Goal: Task Accomplishment & Management: Manage account settings

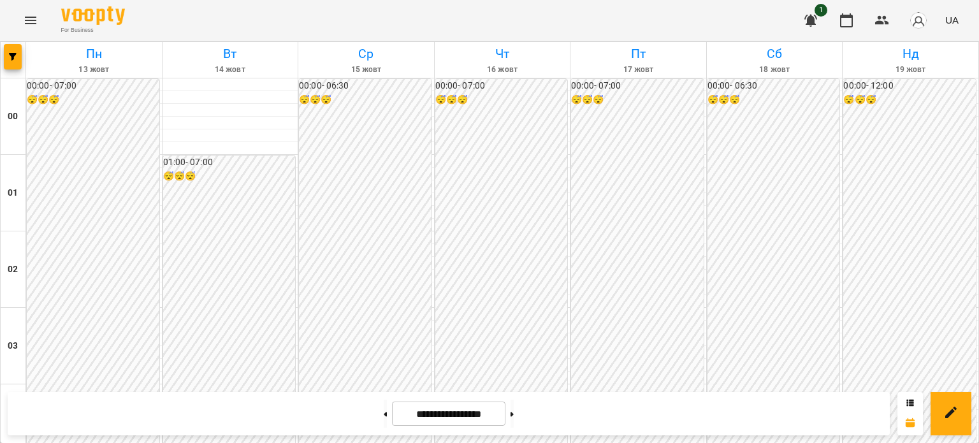
scroll to position [1209, 0]
click at [33, 20] on icon "Menu" at bounding box center [30, 20] width 15 height 15
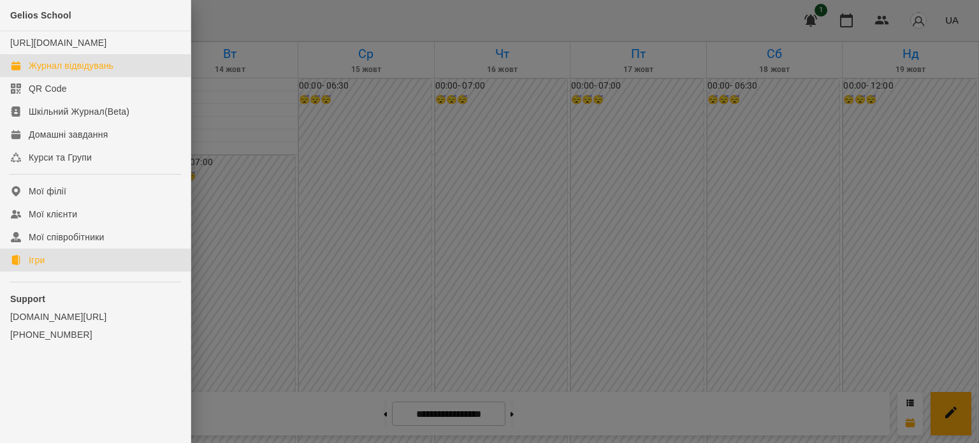
click at [40, 266] on div "Ігри" at bounding box center [37, 260] width 16 height 13
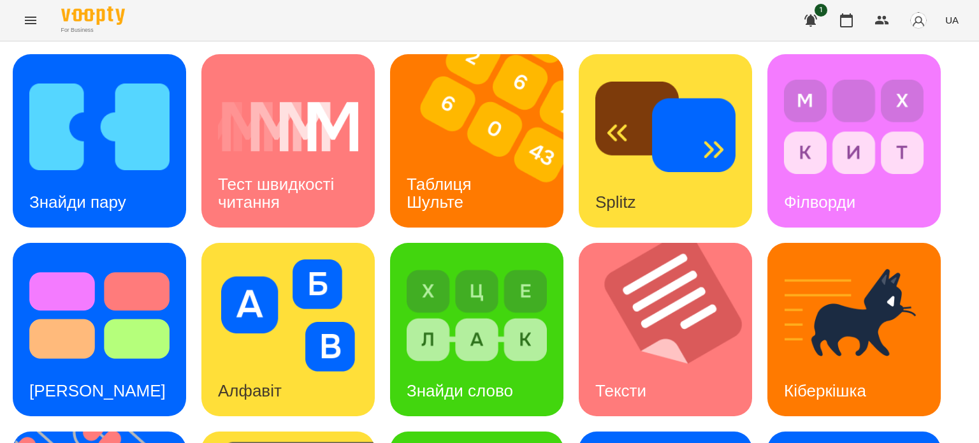
scroll to position [363, 0]
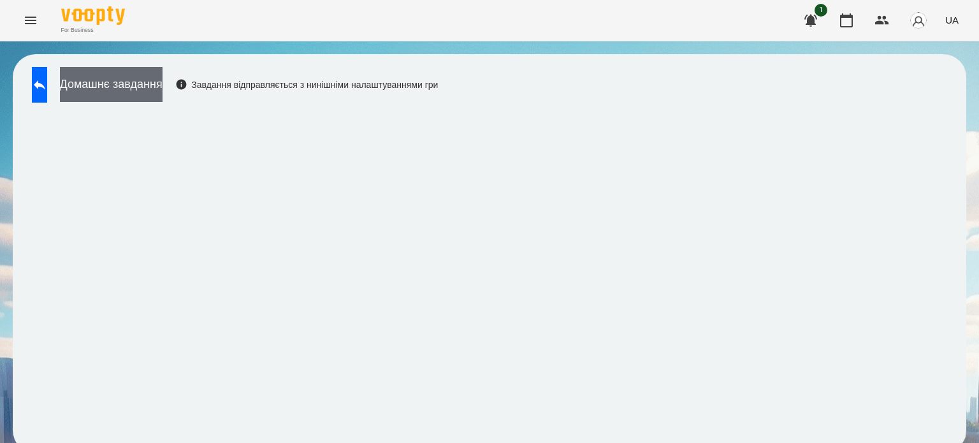
click at [163, 86] on button "Домашнє завдання" at bounding box center [111, 84] width 103 height 35
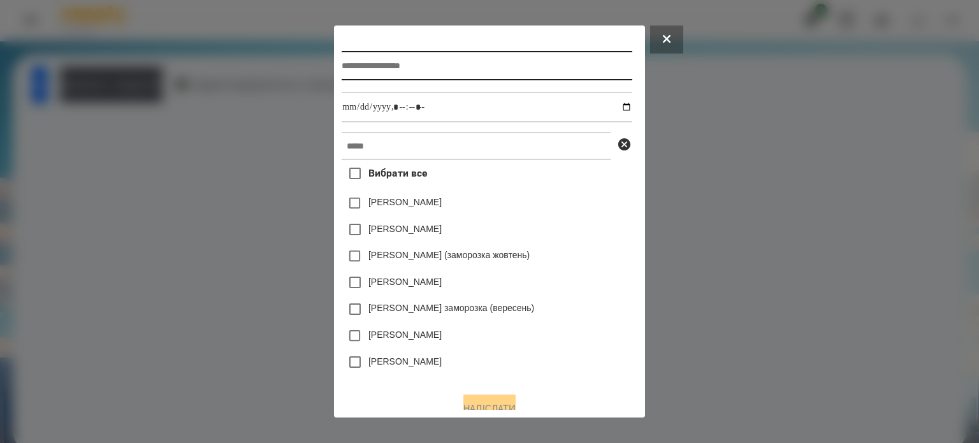
click at [342, 73] on input "text" at bounding box center [487, 65] width 290 height 29
type input "**********"
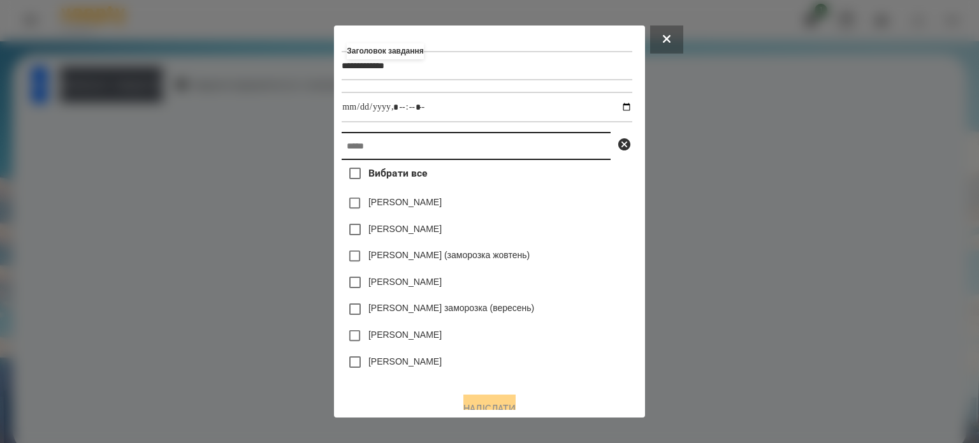
click at [342, 150] on input "text" at bounding box center [476, 146] width 269 height 28
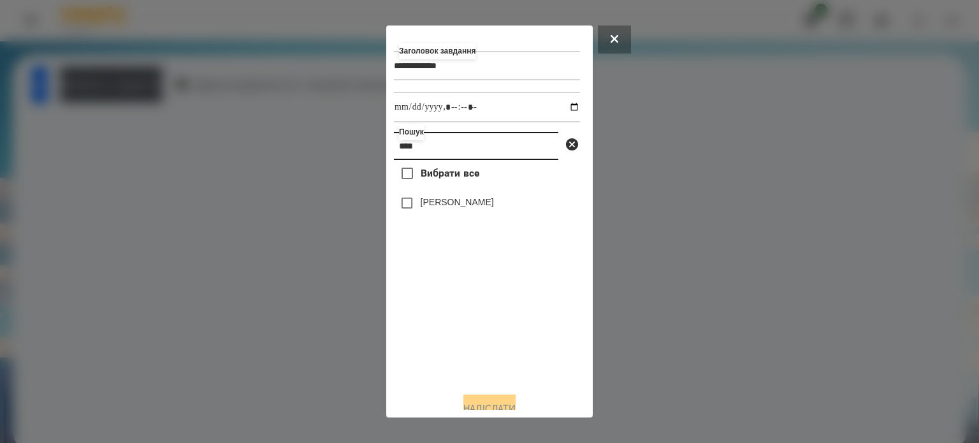
type input "****"
click at [453, 208] on label "[PERSON_NAME]" at bounding box center [457, 202] width 73 height 13
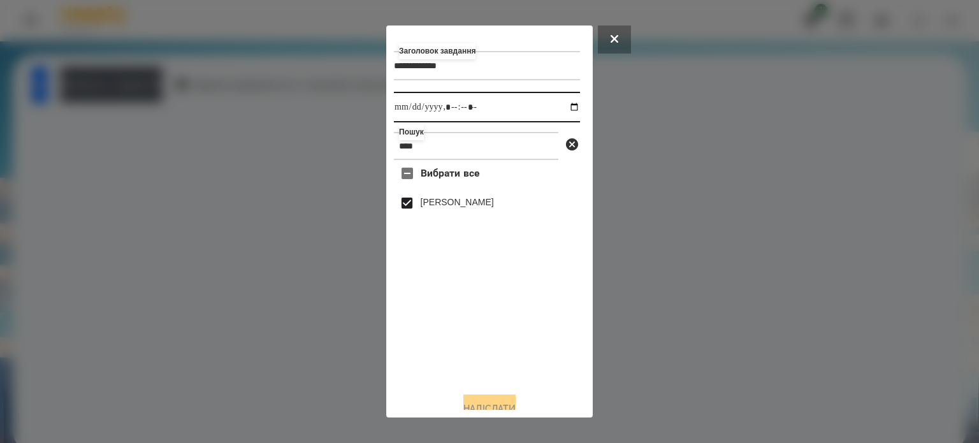
click at [563, 108] on input "datetime-local" at bounding box center [487, 107] width 186 height 31
type input "**********"
click at [482, 405] on button "Надіслати" at bounding box center [489, 409] width 52 height 28
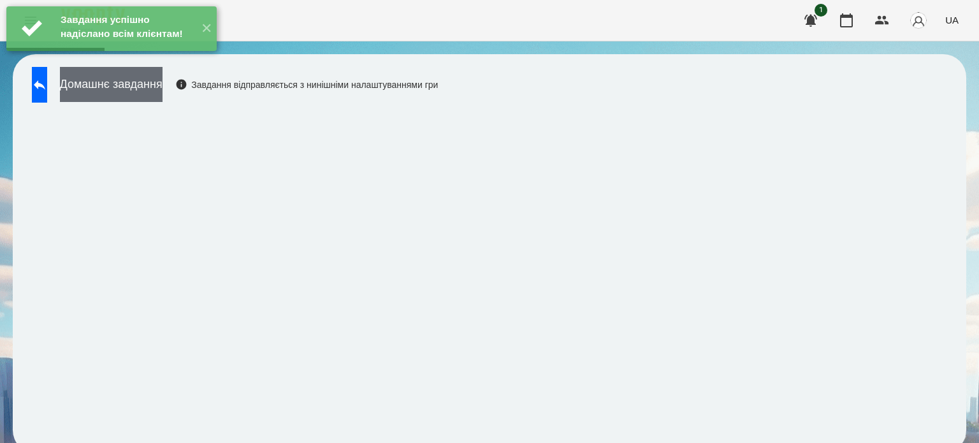
click at [163, 87] on button "Домашнє завдання" at bounding box center [111, 84] width 103 height 35
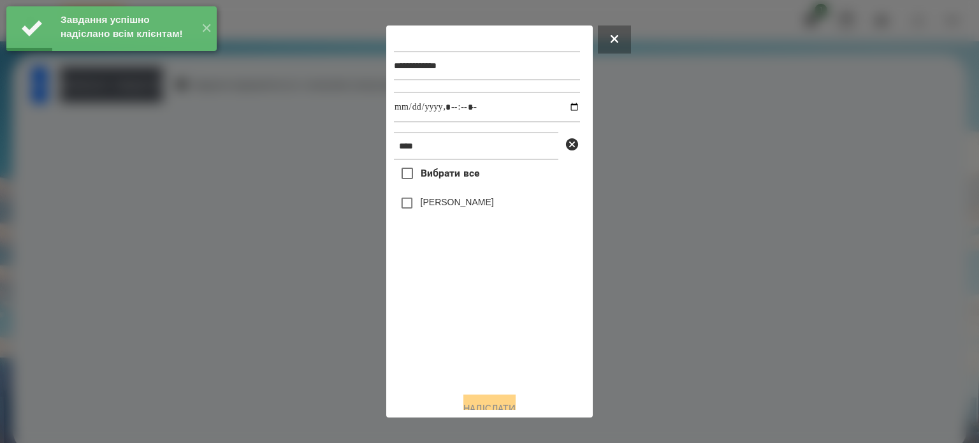
click at [479, 208] on label "[PERSON_NAME]" at bounding box center [457, 202] width 73 height 13
click at [565, 107] on input "datetime-local" at bounding box center [487, 107] width 186 height 31
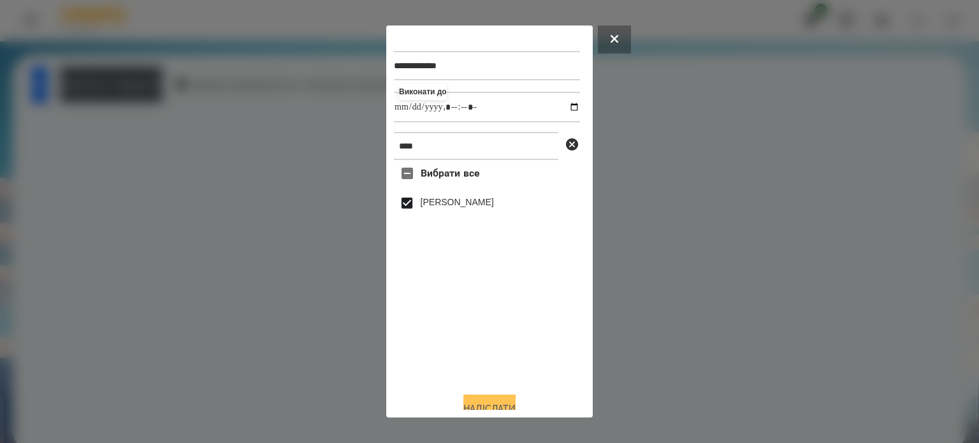
type input "**********"
click at [482, 402] on button "Надіслати" at bounding box center [489, 409] width 52 height 28
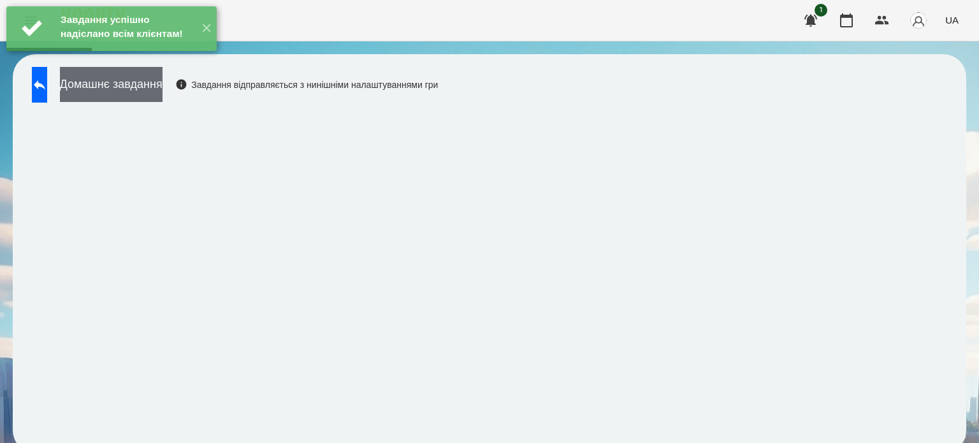
click at [153, 80] on button "Домашнє завдання" at bounding box center [111, 84] width 103 height 35
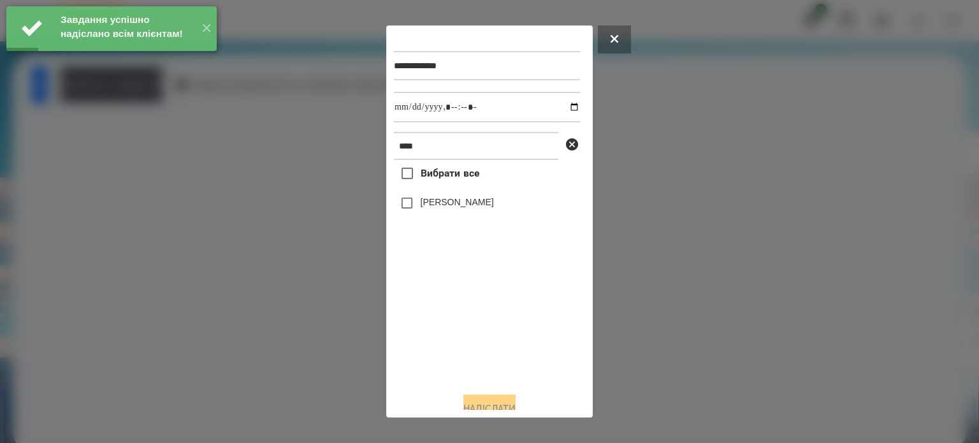
click at [453, 205] on label "[PERSON_NAME]" at bounding box center [457, 202] width 73 height 13
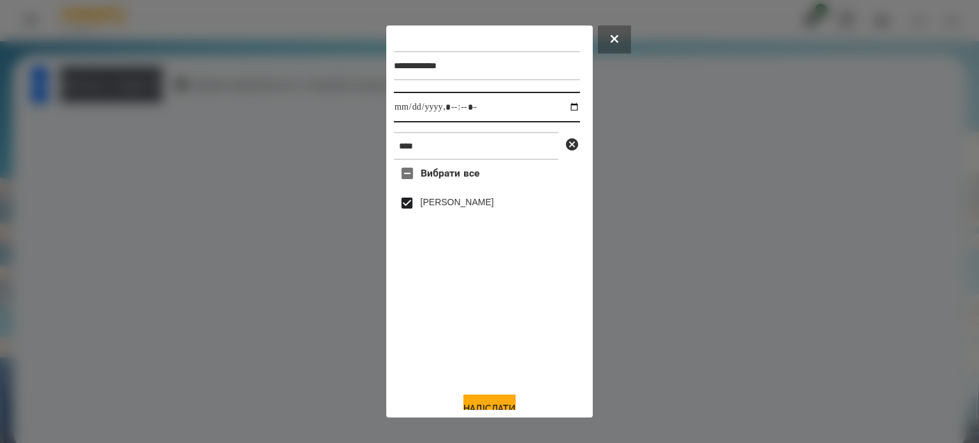
click at [562, 105] on input "datetime-local" at bounding box center [487, 107] width 186 height 31
type input "**********"
click at [472, 404] on button "Надіслати" at bounding box center [489, 409] width 52 height 28
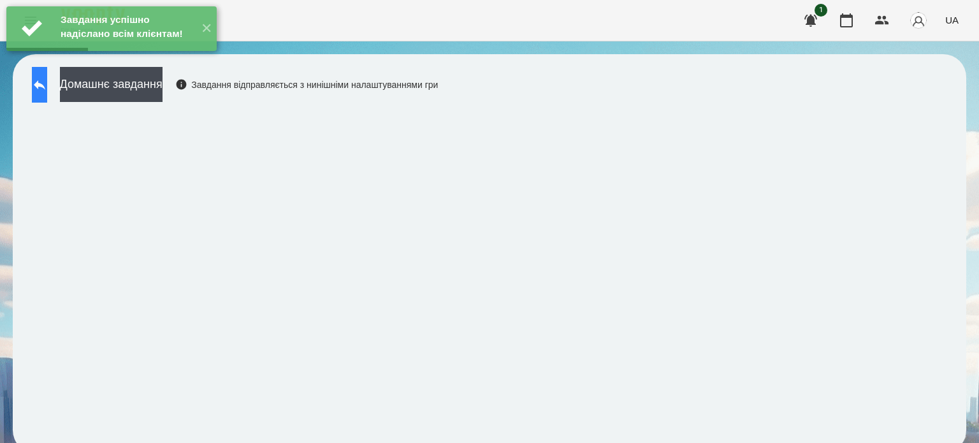
click at [45, 84] on icon at bounding box center [39, 84] width 15 height 15
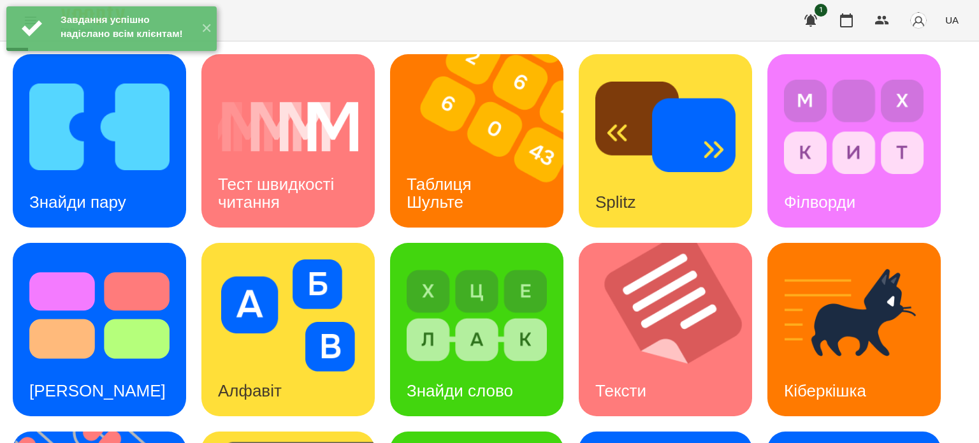
scroll to position [363, 0]
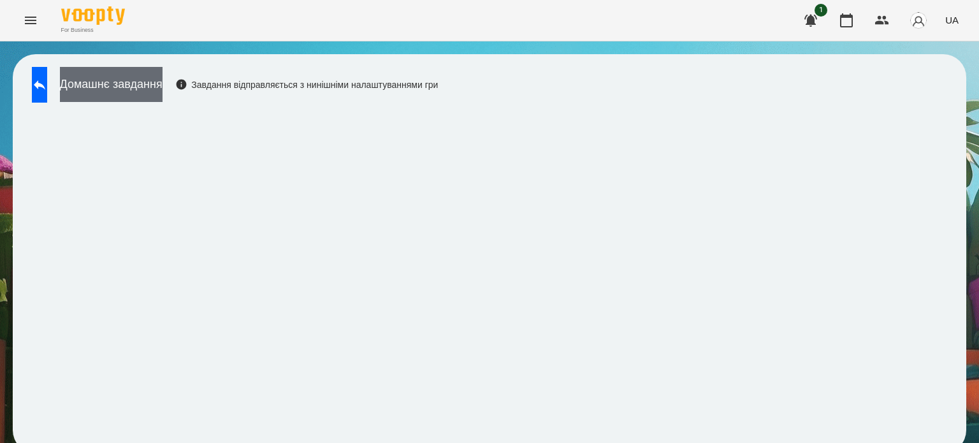
click at [163, 86] on button "Домашнє завдання" at bounding box center [111, 84] width 103 height 35
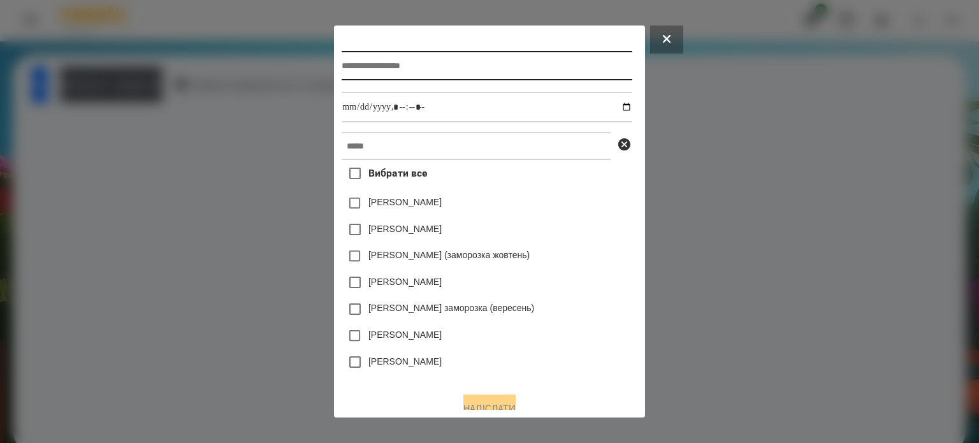
click at [344, 74] on input "text" at bounding box center [487, 65] width 290 height 29
type input "**********"
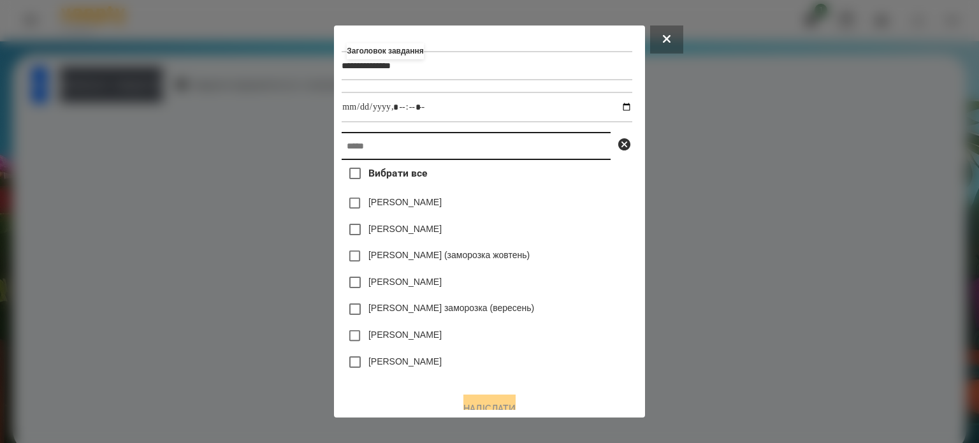
click at [347, 154] on input "text" at bounding box center [476, 146] width 269 height 28
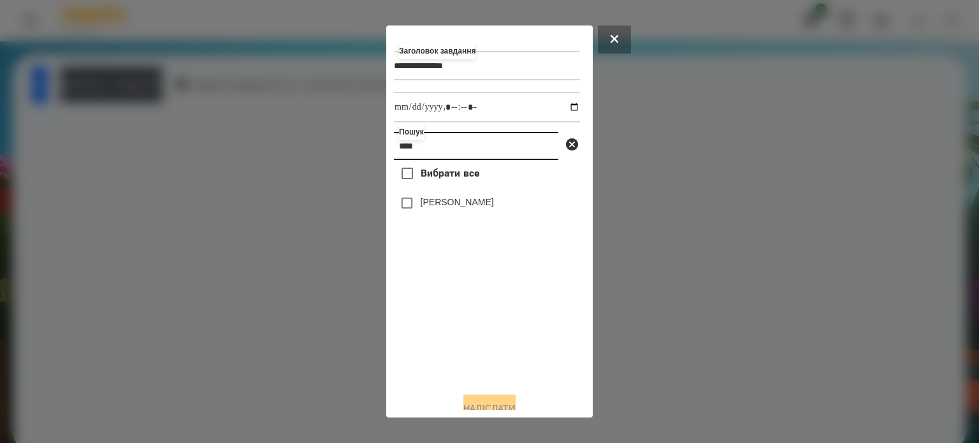
type input "****"
click at [459, 205] on label "[PERSON_NAME]" at bounding box center [457, 202] width 73 height 13
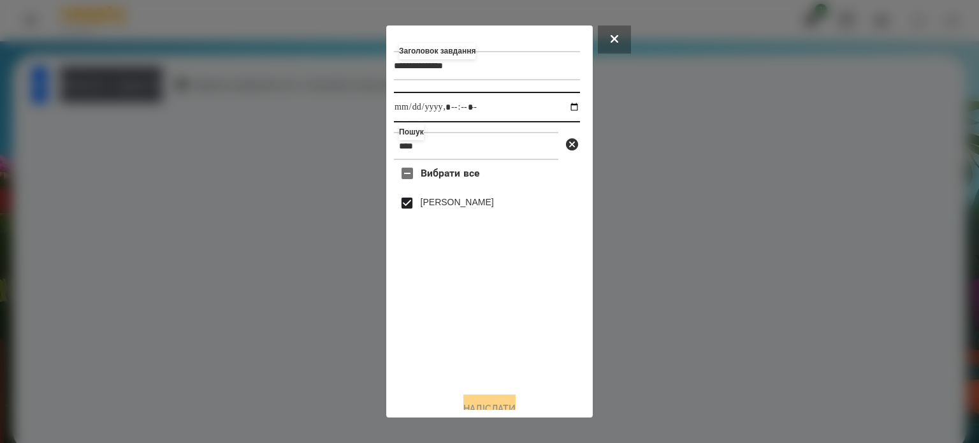
click at [565, 105] on input "datetime-local" at bounding box center [487, 107] width 186 height 31
type input "**********"
click at [484, 402] on button "Надіслати" at bounding box center [489, 409] width 52 height 28
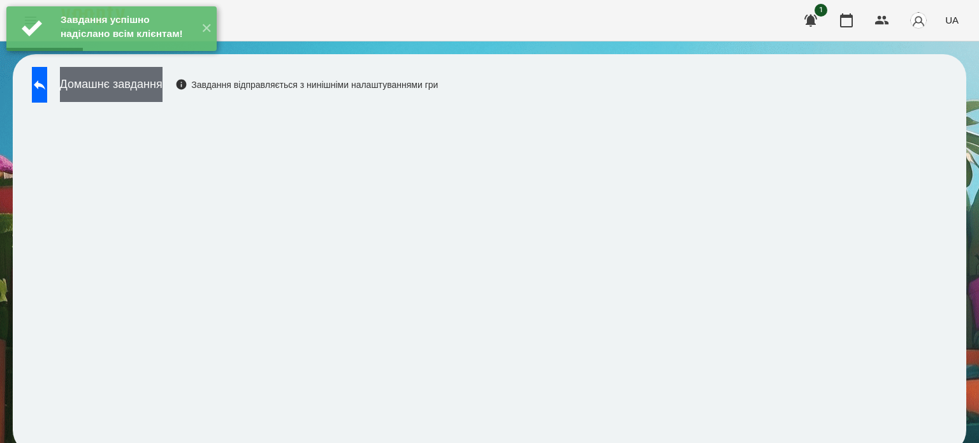
click at [129, 94] on button "Домашнє завдання" at bounding box center [111, 84] width 103 height 35
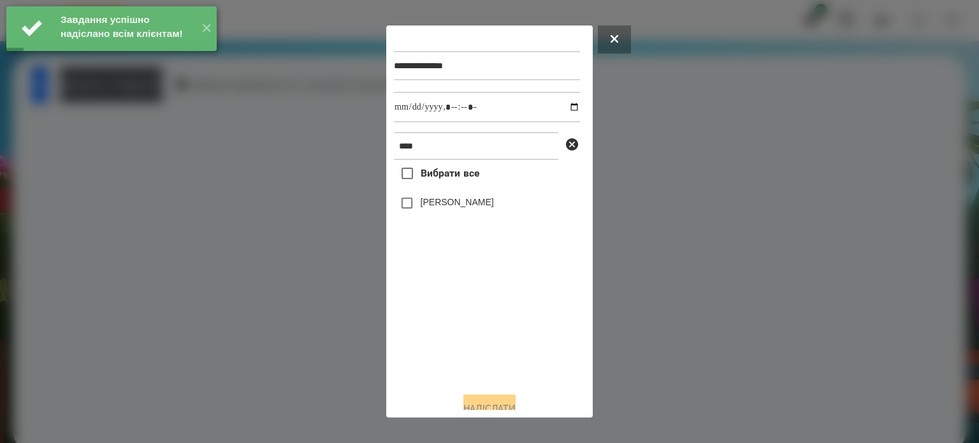
click at [448, 208] on label "[PERSON_NAME]" at bounding box center [457, 202] width 73 height 13
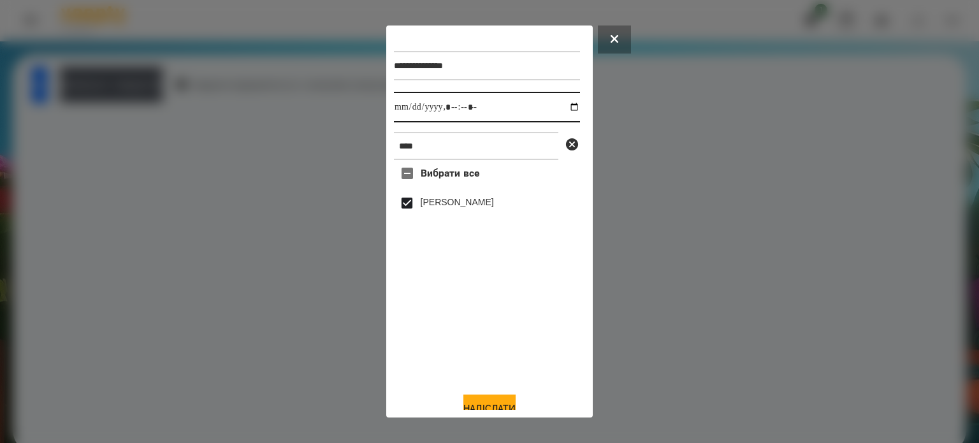
click at [562, 110] on input "datetime-local" at bounding box center [487, 107] width 186 height 31
type input "**********"
click at [482, 405] on button "Надіслати" at bounding box center [489, 409] width 52 height 28
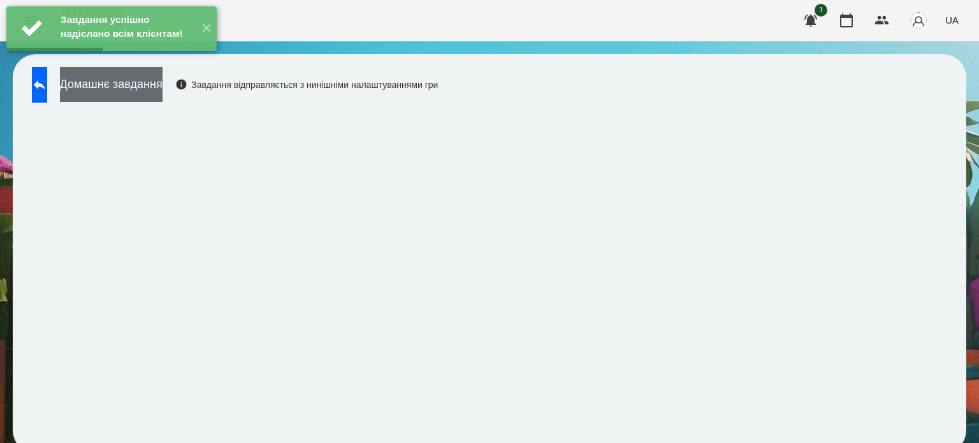
click at [163, 89] on button "Домашнє завдання" at bounding box center [111, 84] width 103 height 35
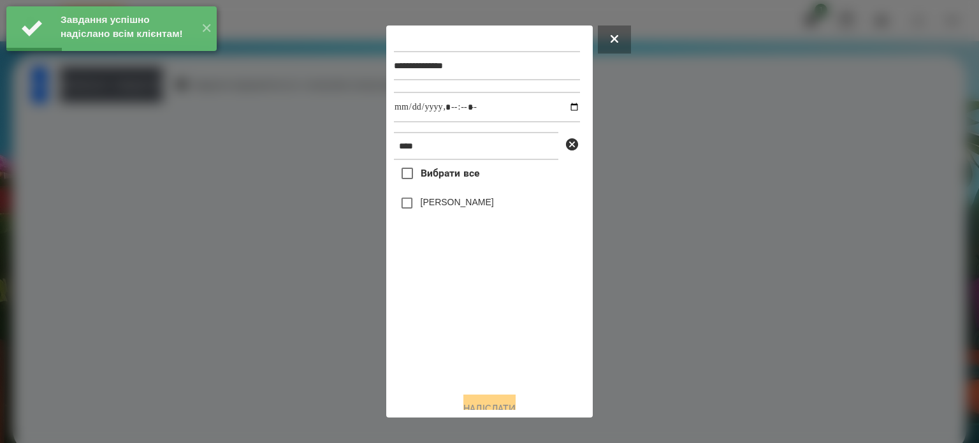
click at [425, 206] on label "[PERSON_NAME]" at bounding box center [457, 202] width 73 height 13
click at [558, 105] on input "datetime-local" at bounding box center [487, 107] width 186 height 31
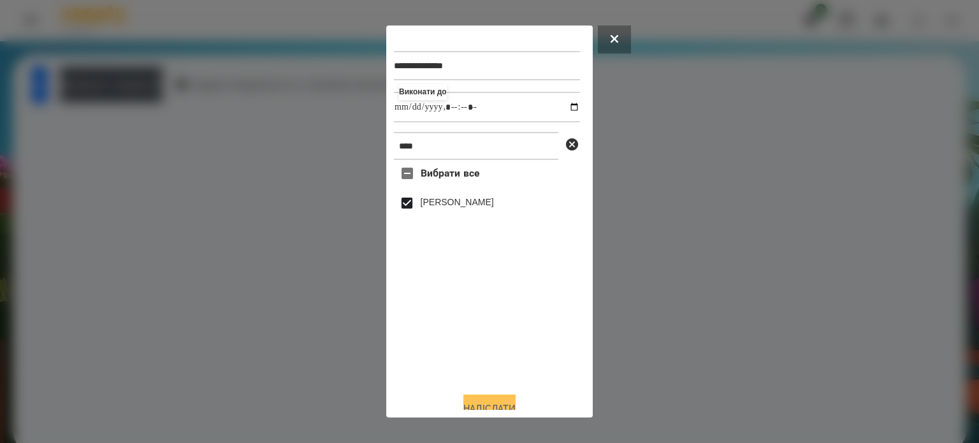
type input "**********"
click at [482, 406] on button "Надіслати" at bounding box center [489, 409] width 52 height 28
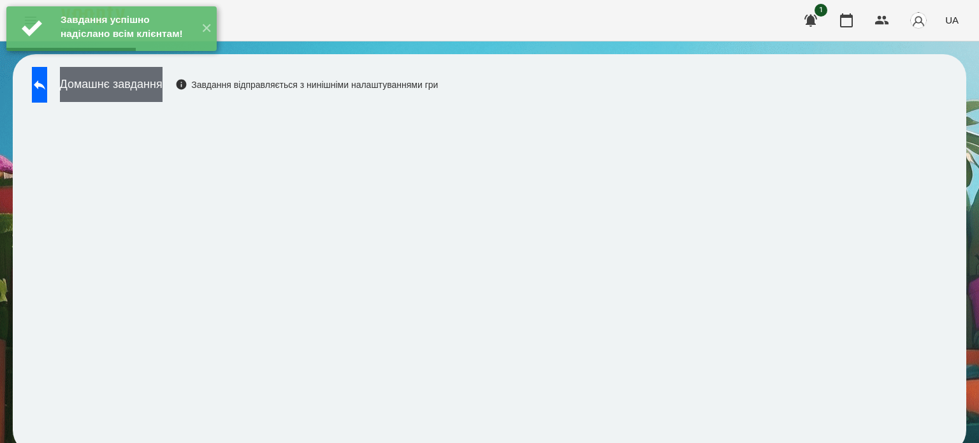
click at [145, 81] on button "Домашнє завдання" at bounding box center [111, 84] width 103 height 35
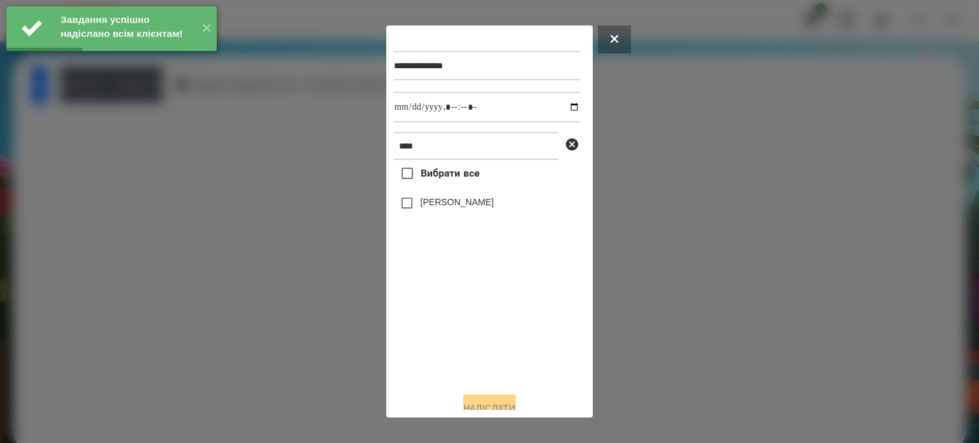
click at [446, 203] on label "[PERSON_NAME]" at bounding box center [457, 202] width 73 height 13
click at [561, 110] on input "datetime-local" at bounding box center [487, 107] width 186 height 31
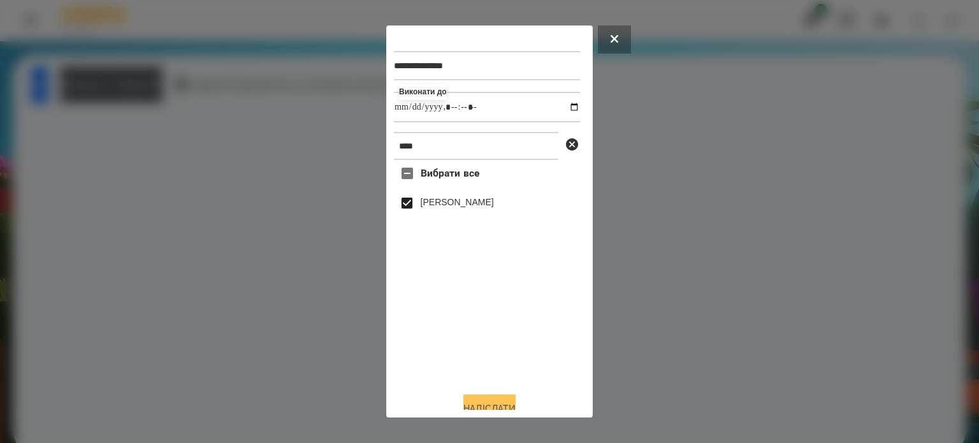
type input "**********"
click at [487, 402] on button "Надіслати" at bounding box center [489, 409] width 52 height 28
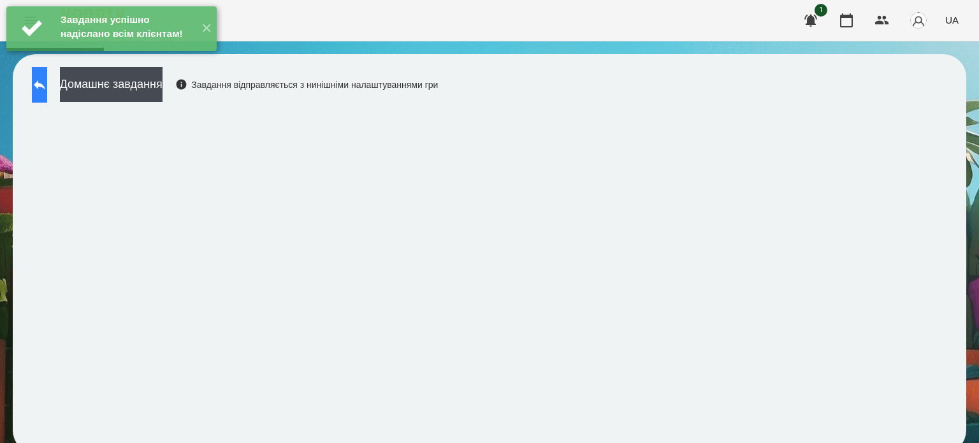
click at [45, 88] on icon at bounding box center [39, 85] width 11 height 10
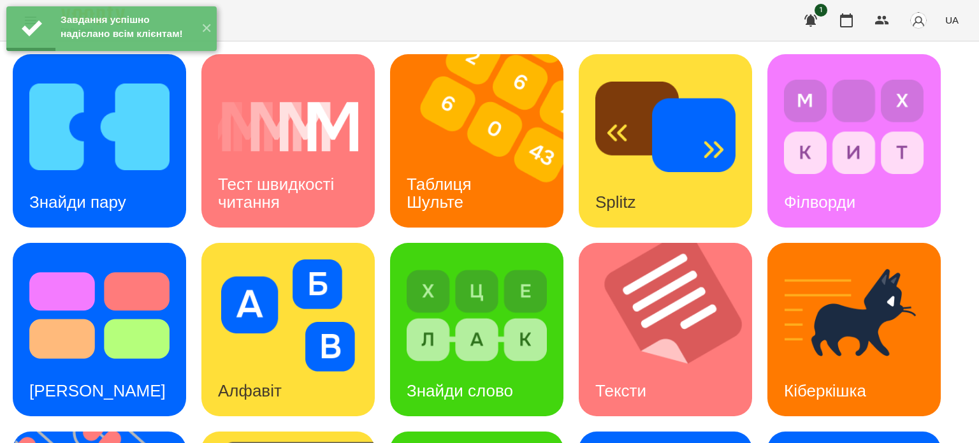
scroll to position [363, 0]
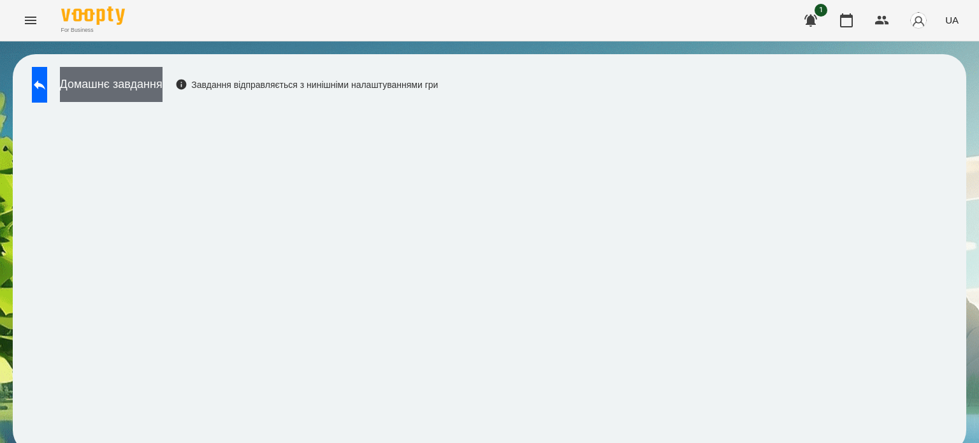
click at [163, 89] on button "Домашнє завдання" at bounding box center [111, 84] width 103 height 35
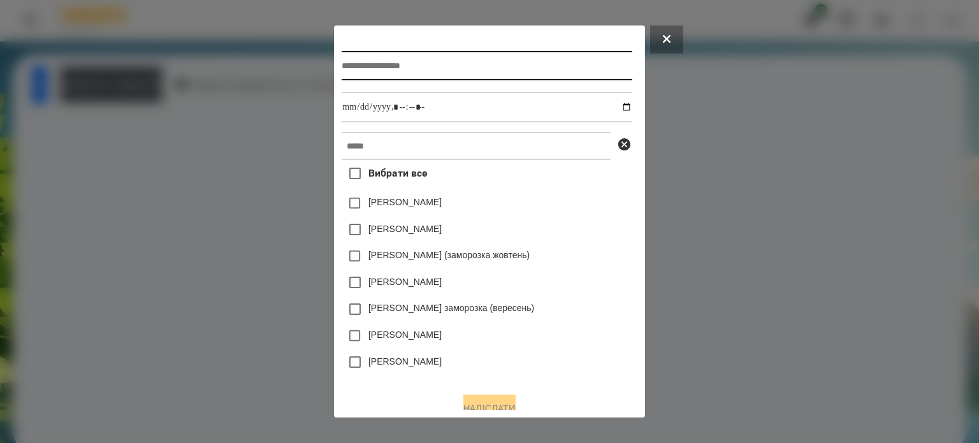
click at [342, 66] on input "text" at bounding box center [487, 65] width 290 height 29
type input "**********"
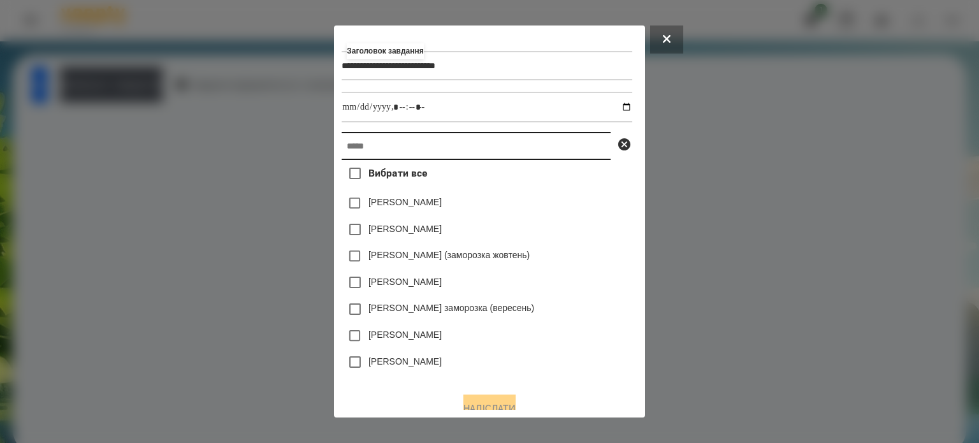
click at [342, 152] on input "text" at bounding box center [476, 146] width 269 height 28
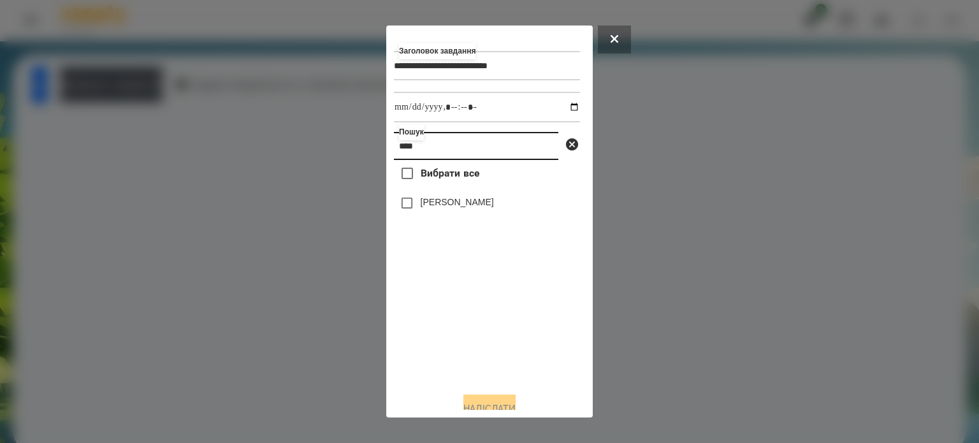
type input "****"
click at [477, 207] on label "[PERSON_NAME]" at bounding box center [457, 202] width 73 height 13
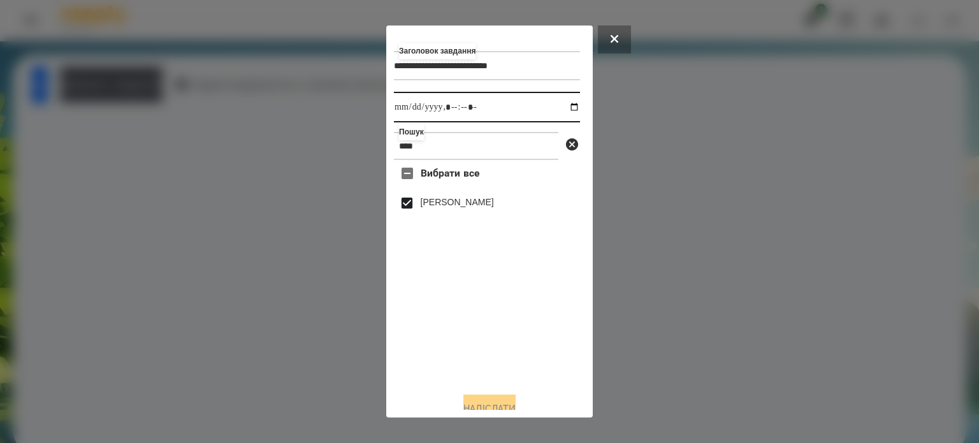
click at [562, 106] on input "datetime-local" at bounding box center [487, 107] width 186 height 31
type input "**********"
click at [495, 403] on button "Надіслати" at bounding box center [489, 409] width 52 height 28
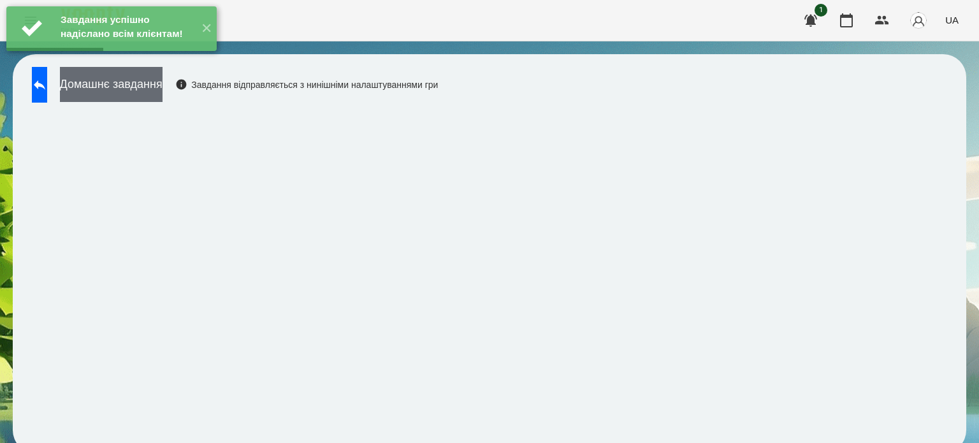
click at [163, 84] on button "Домашнє завдання" at bounding box center [111, 84] width 103 height 35
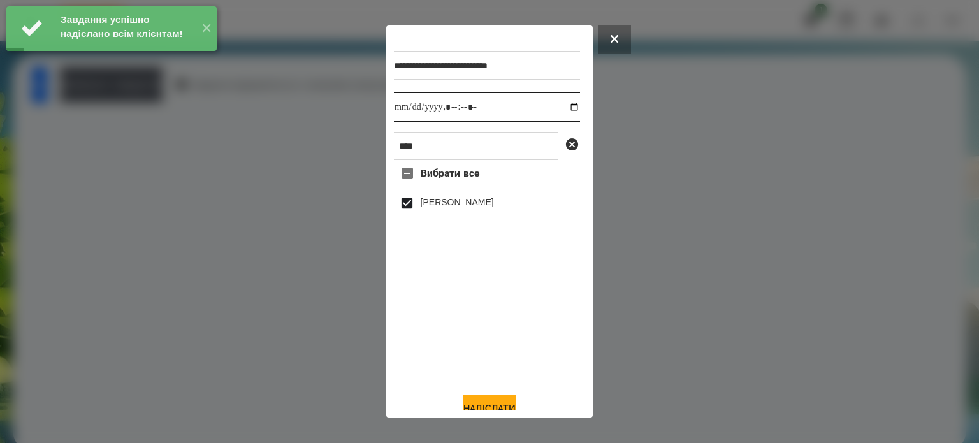
click at [562, 110] on input "datetime-local" at bounding box center [487, 107] width 186 height 31
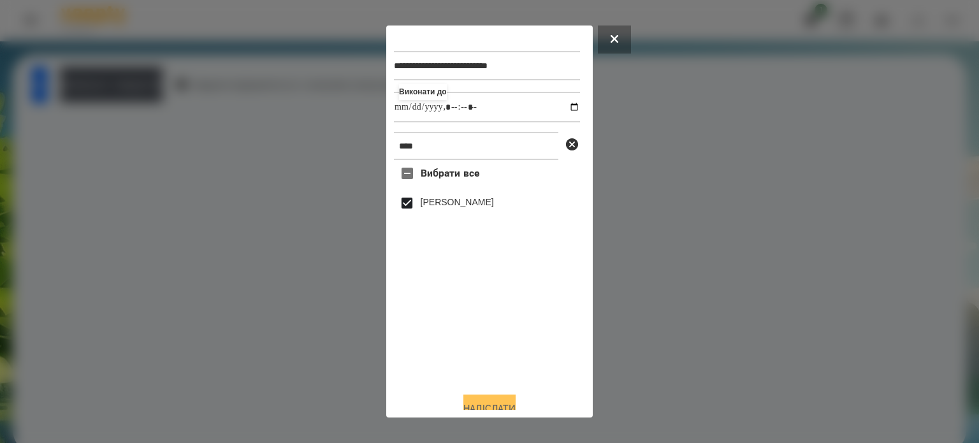
type input "**********"
click at [479, 403] on button "Надіслати" at bounding box center [489, 409] width 52 height 28
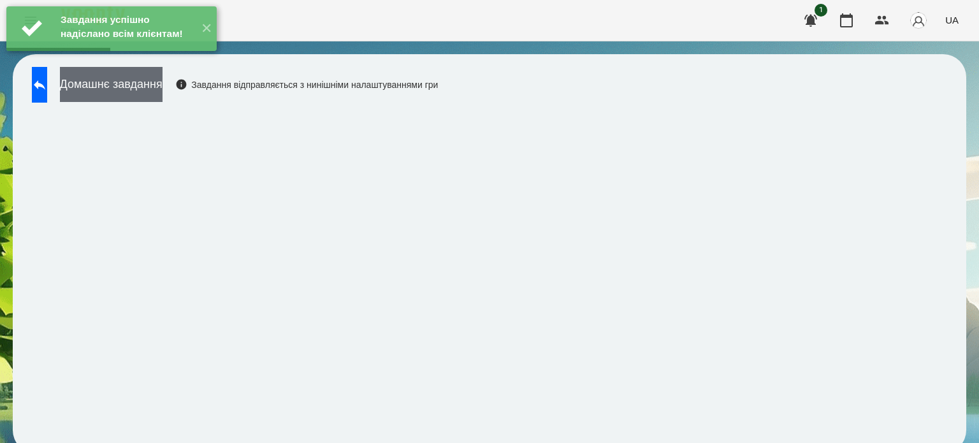
click at [163, 78] on button "Домашнє завдання" at bounding box center [111, 84] width 103 height 35
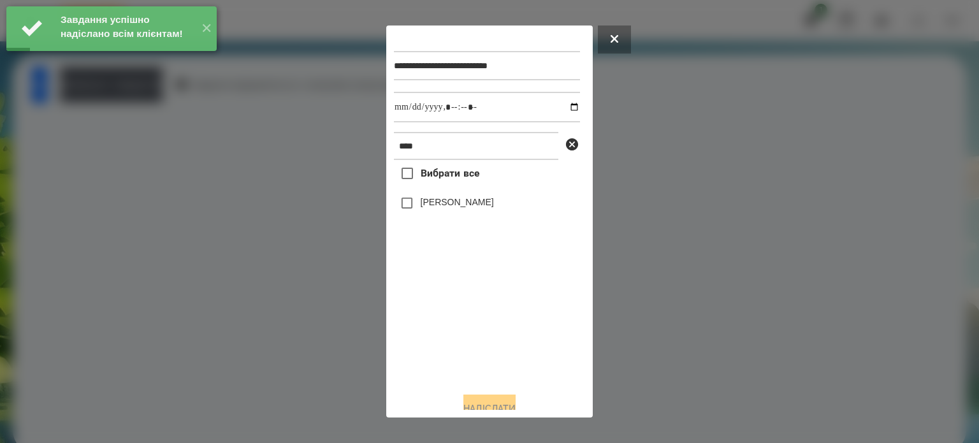
click at [467, 203] on label "[PERSON_NAME]" at bounding box center [457, 202] width 73 height 13
click at [559, 109] on input "datetime-local" at bounding box center [487, 107] width 186 height 31
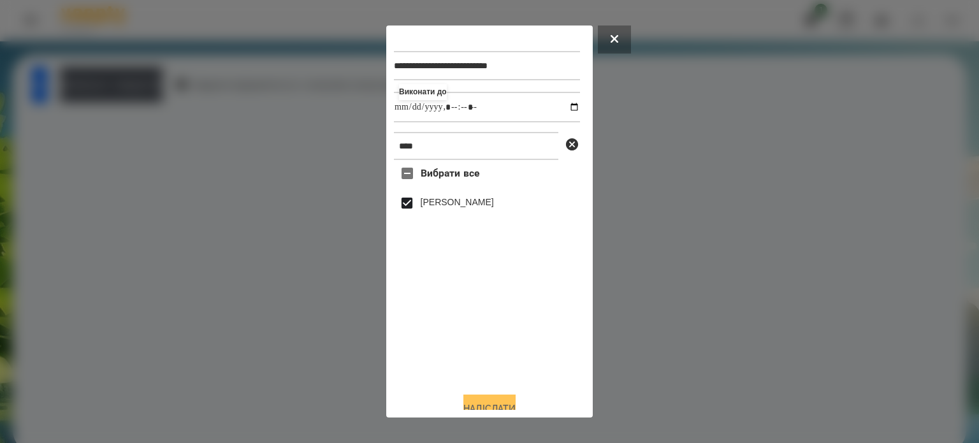
type input "**********"
click at [495, 403] on button "Надіслати" at bounding box center [489, 409] width 52 height 28
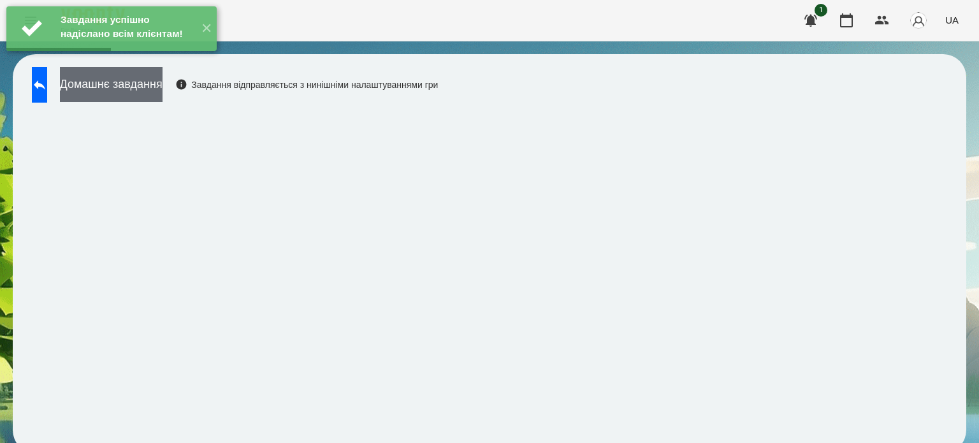
click at [163, 87] on button "Домашнє завдання" at bounding box center [111, 84] width 103 height 35
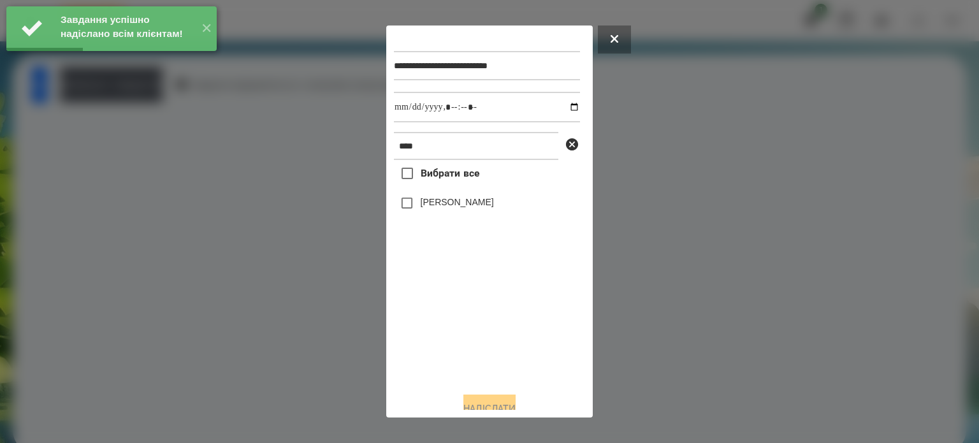
click at [423, 207] on label "[PERSON_NAME]" at bounding box center [457, 202] width 73 height 13
click at [562, 110] on input "datetime-local" at bounding box center [487, 107] width 186 height 31
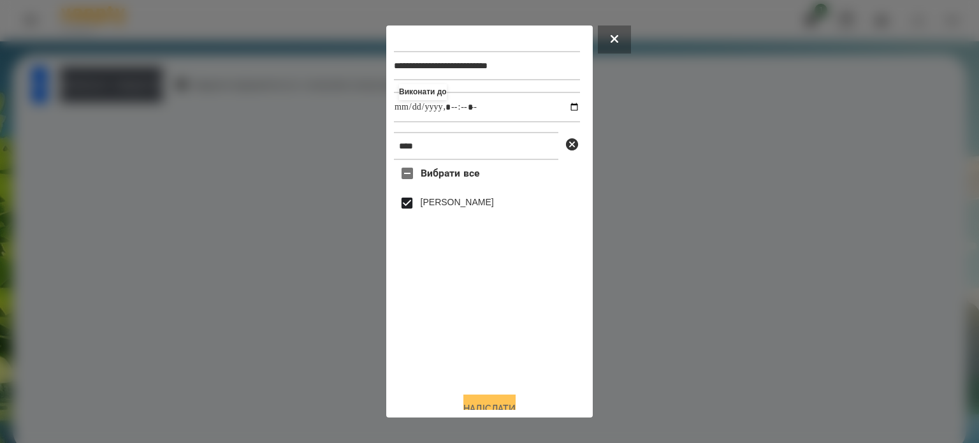
type input "**********"
click at [486, 404] on button "Надіслати" at bounding box center [489, 409] width 52 height 28
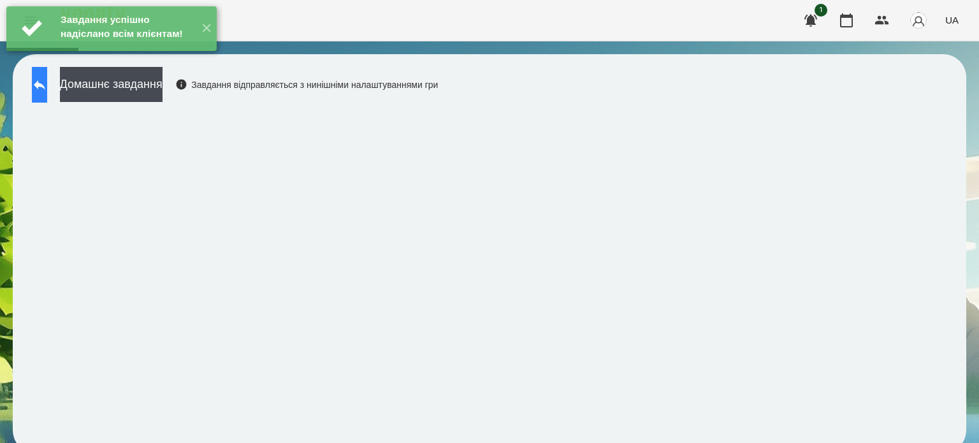
click at [47, 93] on button at bounding box center [39, 85] width 15 height 36
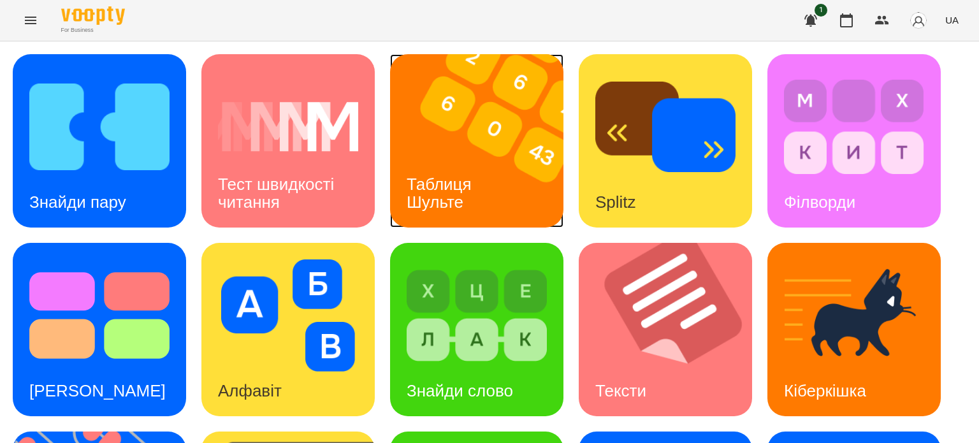
click at [466, 137] on img at bounding box center [484, 140] width 189 height 173
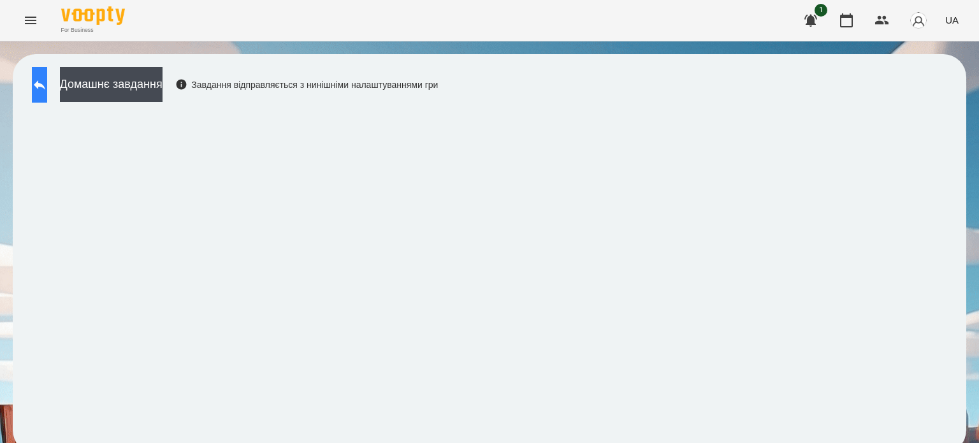
click at [47, 85] on button at bounding box center [39, 85] width 15 height 36
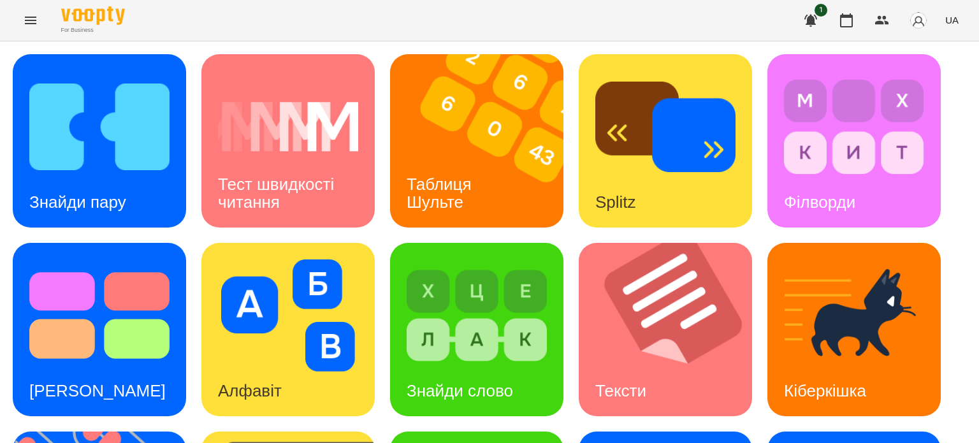
scroll to position [319, 0]
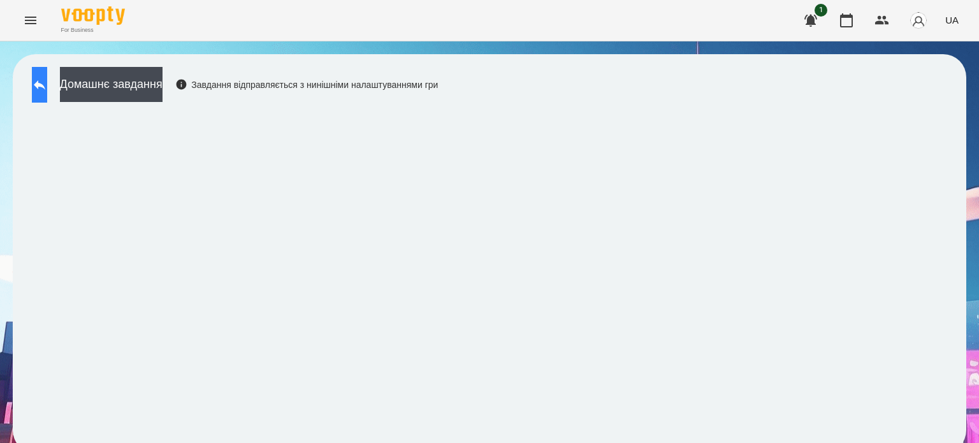
click at [47, 78] on icon at bounding box center [39, 84] width 15 height 15
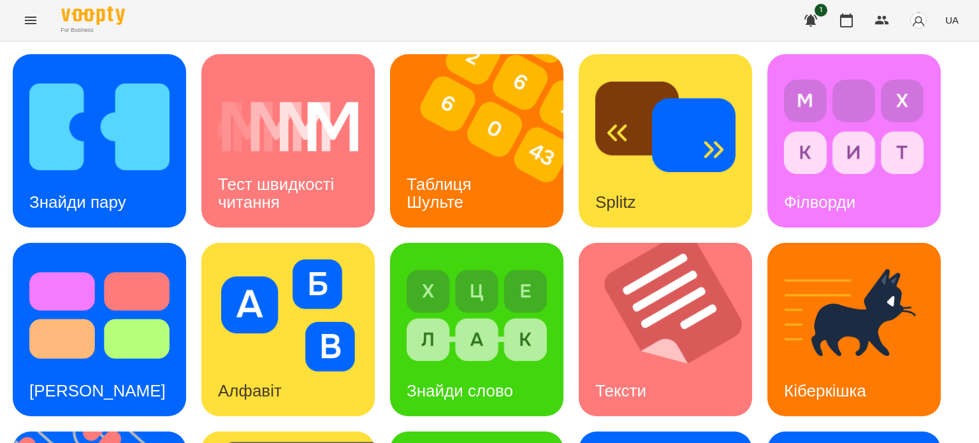
scroll to position [127, 0]
click at [794, 259] on img at bounding box center [854, 315] width 140 height 112
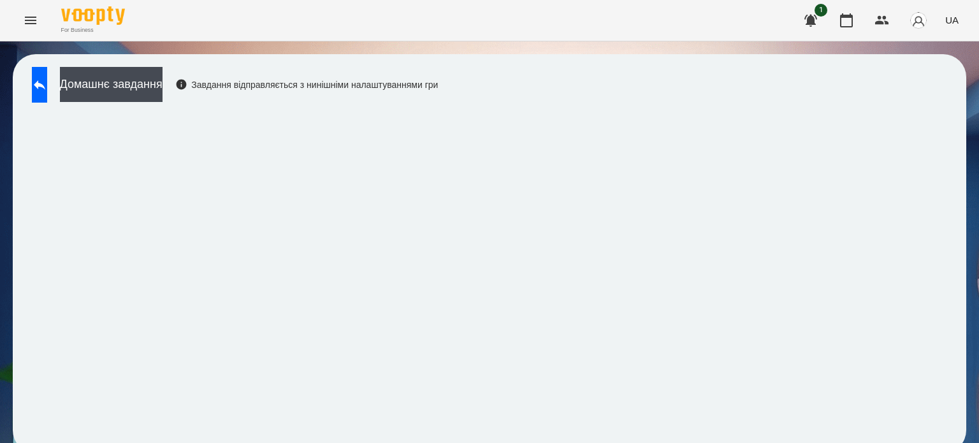
scroll to position [9, 0]
click at [45, 80] on icon at bounding box center [39, 85] width 11 height 10
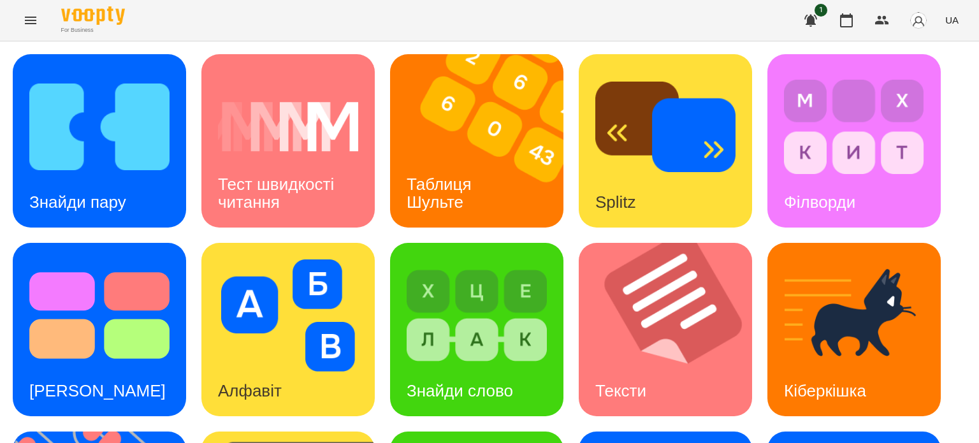
scroll to position [363, 0]
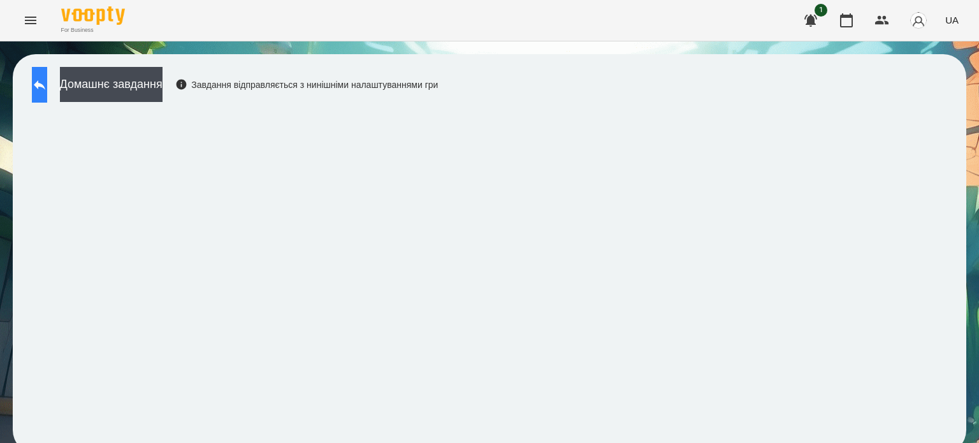
click at [45, 85] on icon at bounding box center [39, 84] width 15 height 15
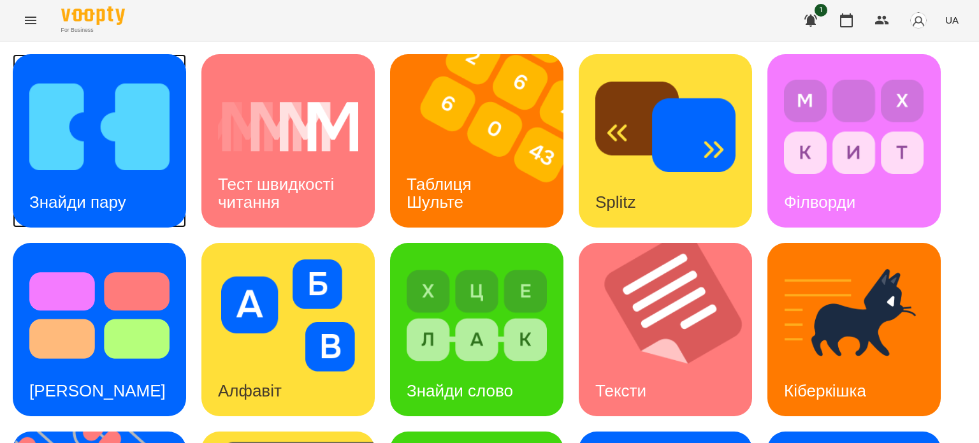
click at [102, 182] on div "Знайди пару" at bounding box center [78, 202] width 130 height 50
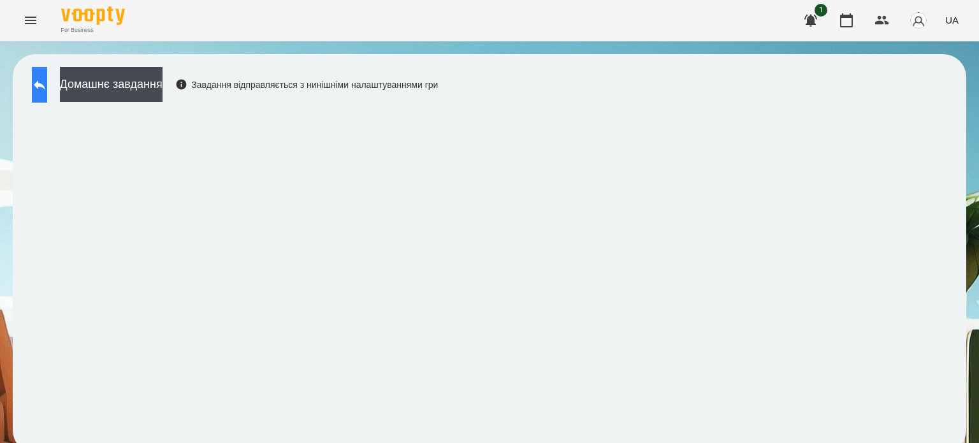
click at [46, 83] on icon at bounding box center [39, 84] width 15 height 15
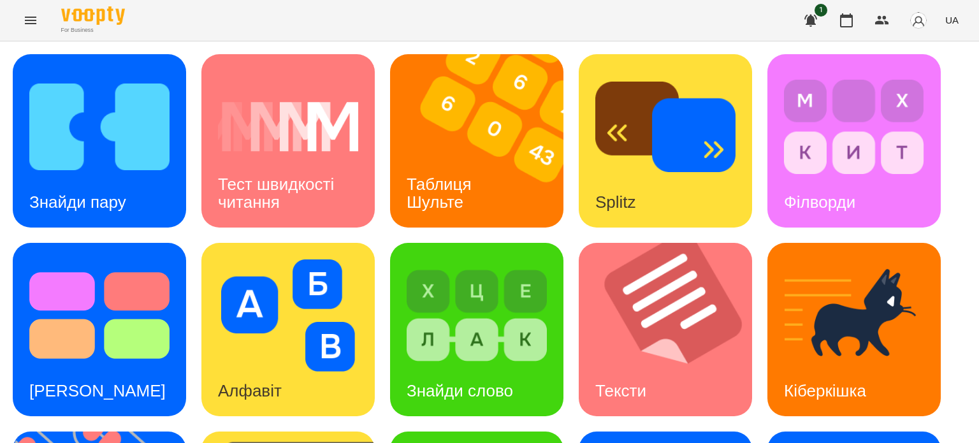
scroll to position [363, 0]
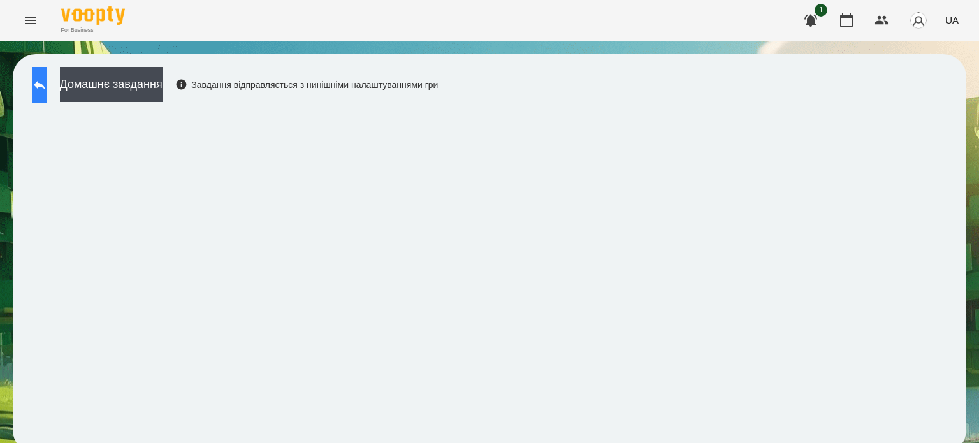
click at [47, 87] on icon at bounding box center [39, 84] width 15 height 15
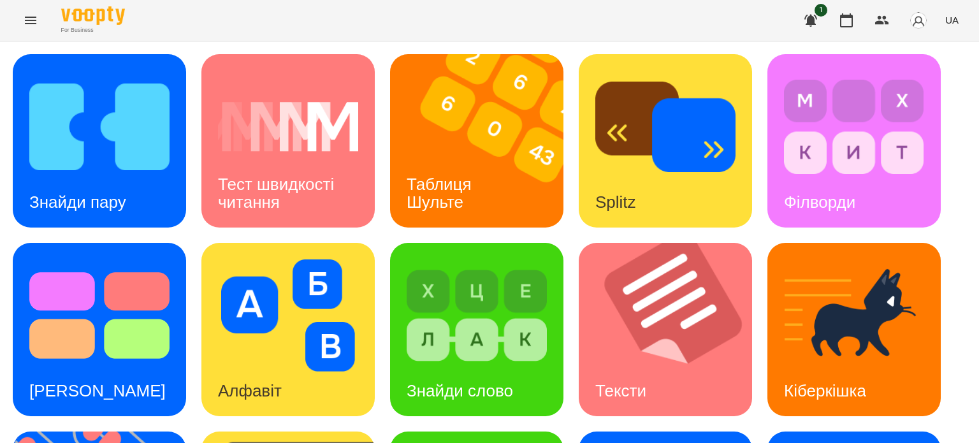
scroll to position [363, 0]
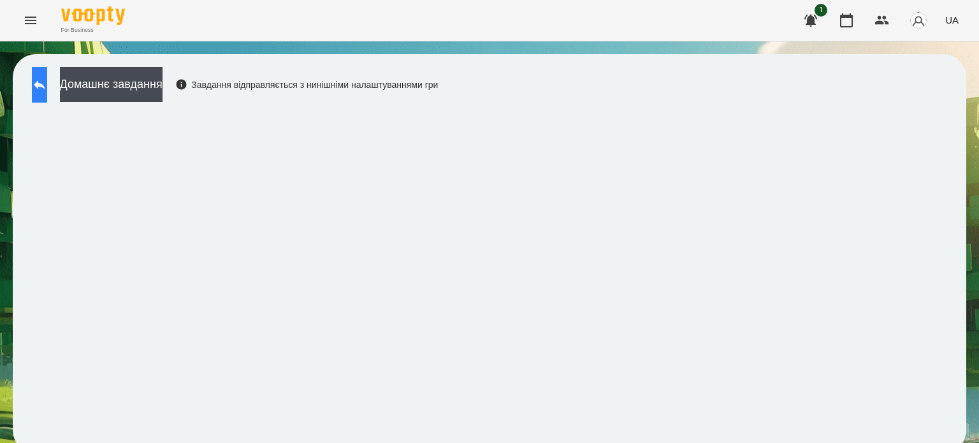
click at [45, 85] on icon at bounding box center [39, 85] width 11 height 10
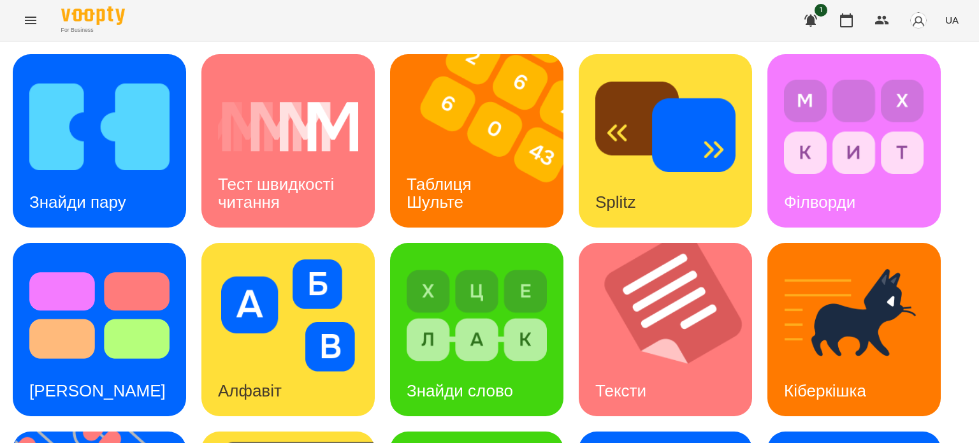
scroll to position [363, 0]
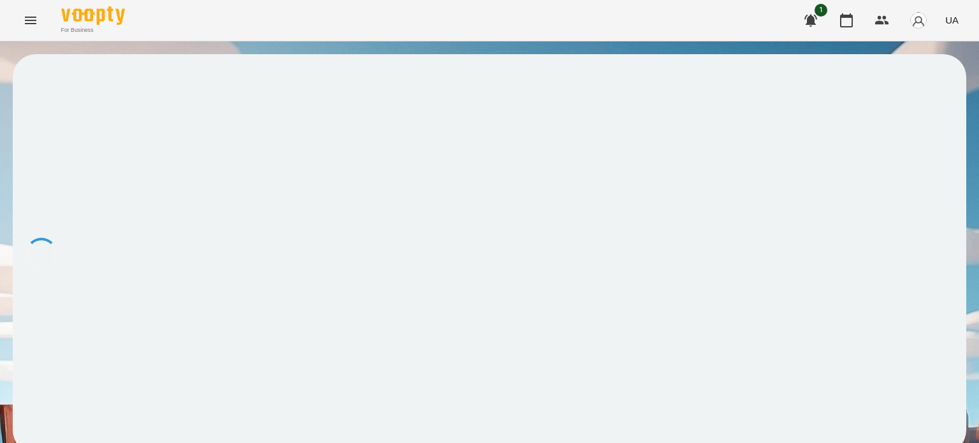
click at [272, 363] on div at bounding box center [490, 253] width 954 height 399
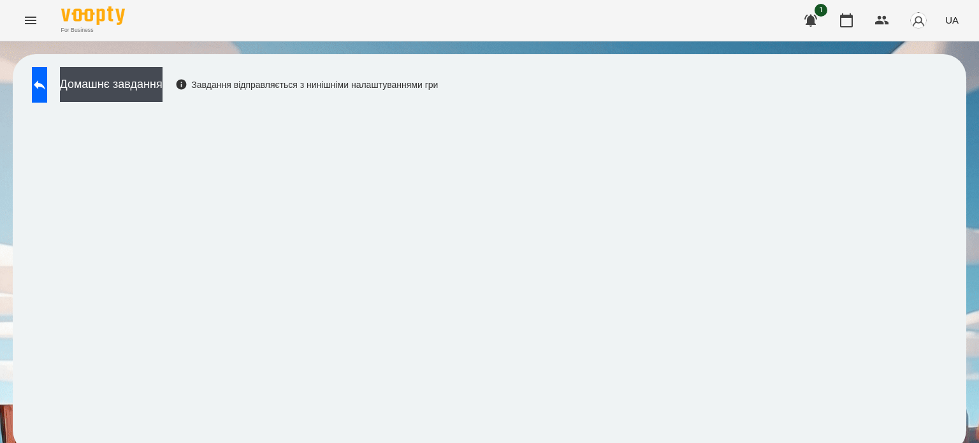
scroll to position [10, 0]
click at [45, 80] on icon at bounding box center [39, 85] width 11 height 10
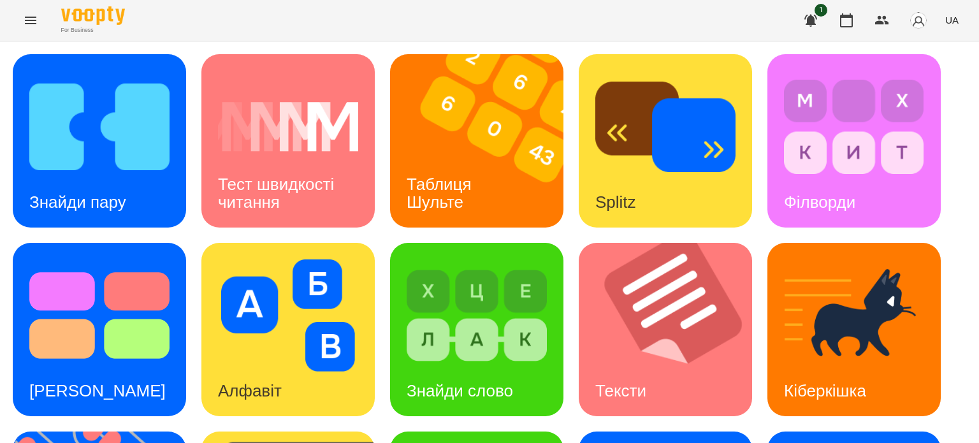
scroll to position [328, 0]
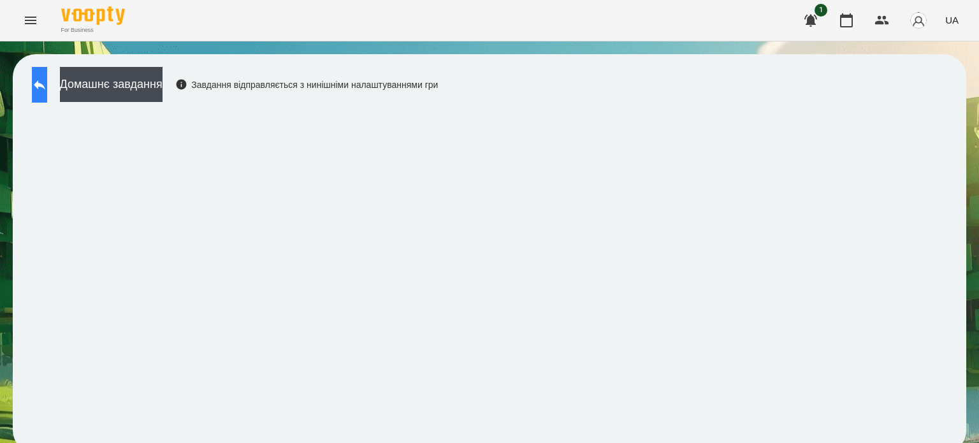
click at [47, 83] on icon at bounding box center [39, 84] width 15 height 15
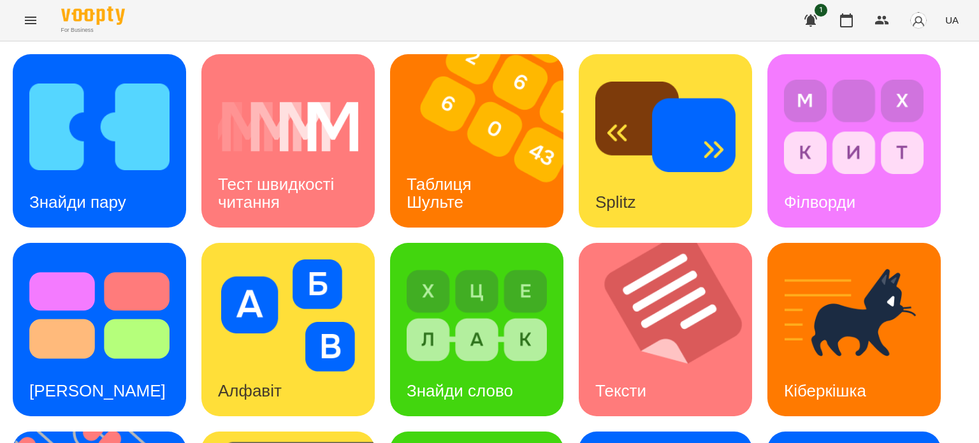
scroll to position [363, 0]
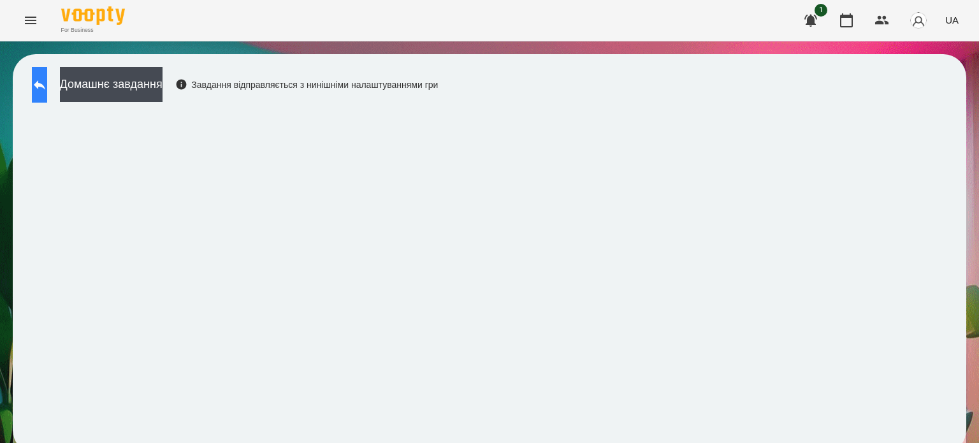
click at [47, 90] on icon at bounding box center [39, 84] width 15 height 15
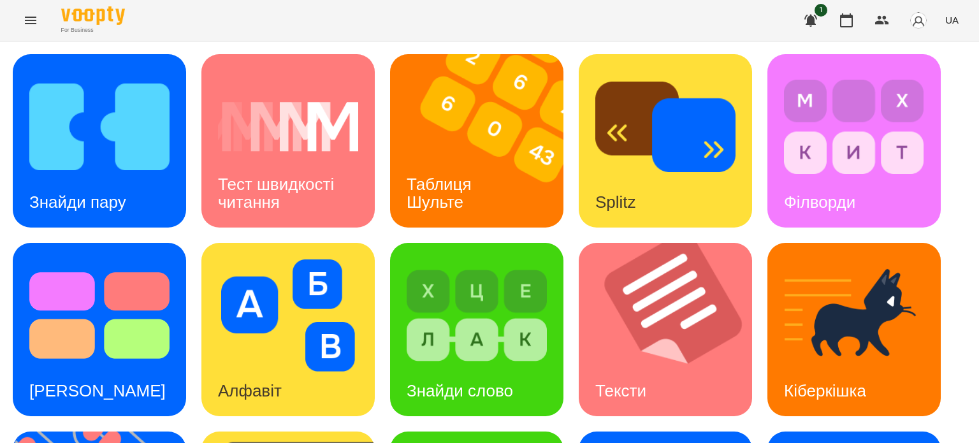
scroll to position [363, 0]
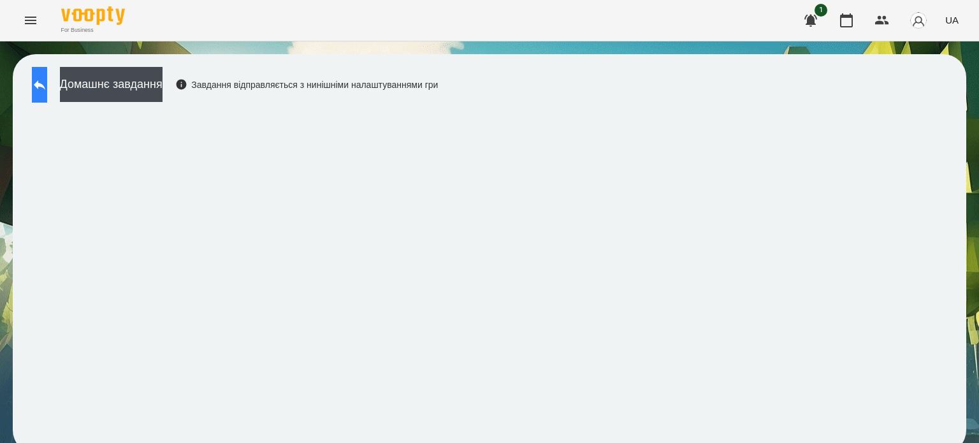
click at [47, 81] on icon at bounding box center [39, 84] width 15 height 15
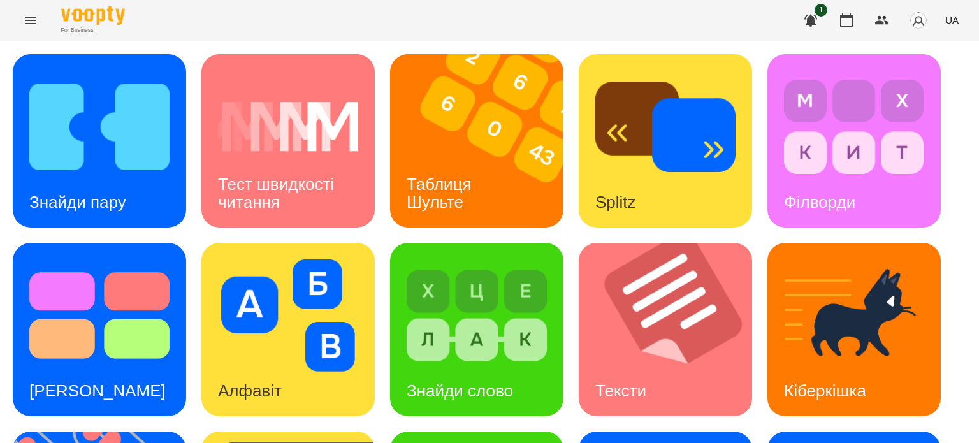
scroll to position [363, 0]
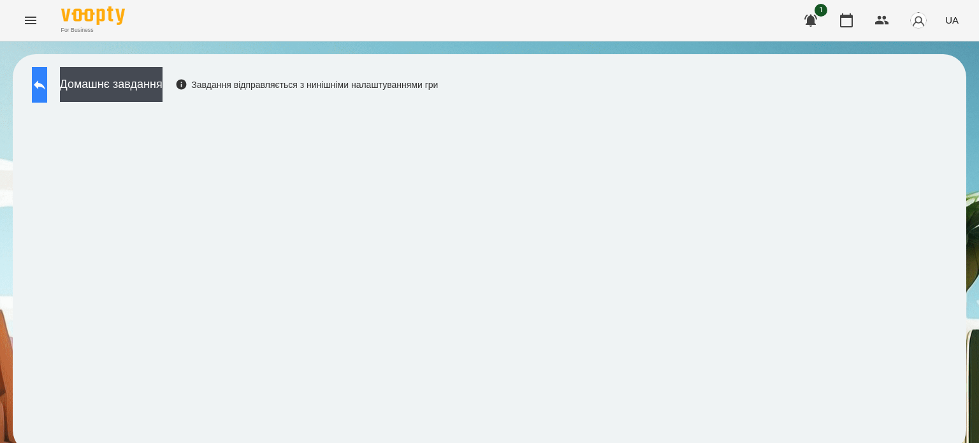
click at [47, 87] on icon at bounding box center [39, 84] width 15 height 15
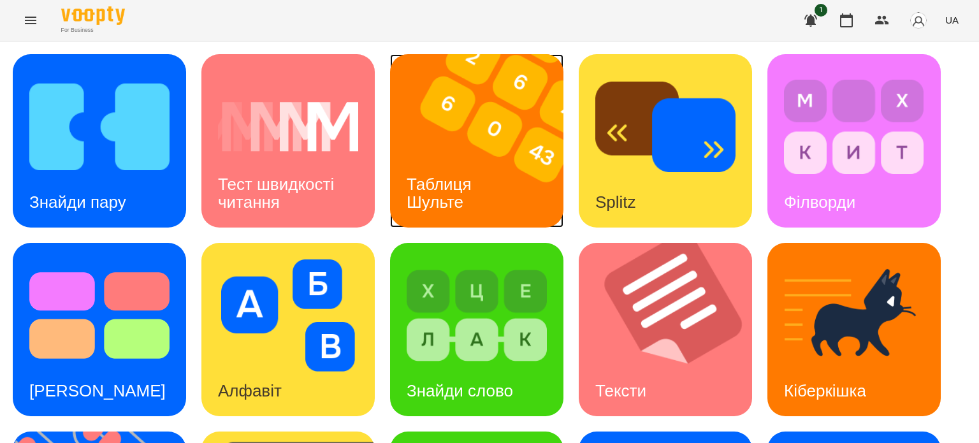
click at [499, 190] on img at bounding box center [484, 140] width 189 height 173
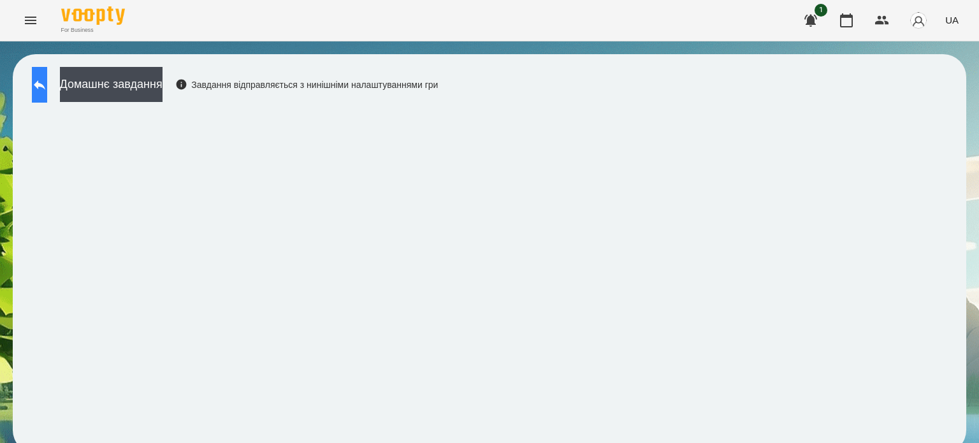
click at [47, 78] on icon at bounding box center [39, 84] width 15 height 15
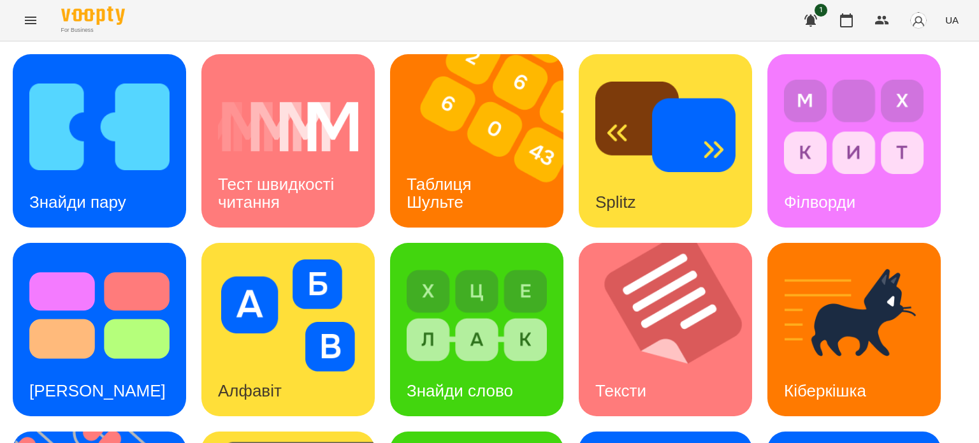
scroll to position [363, 0]
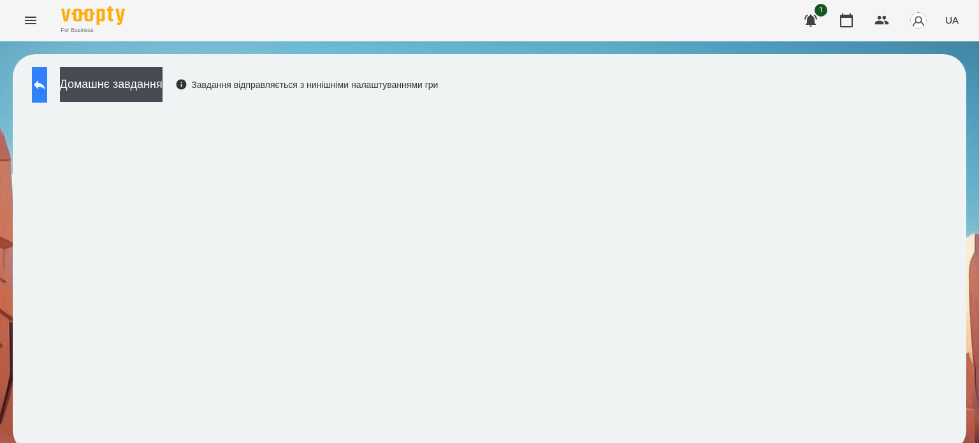
click at [43, 84] on button at bounding box center [39, 85] width 15 height 36
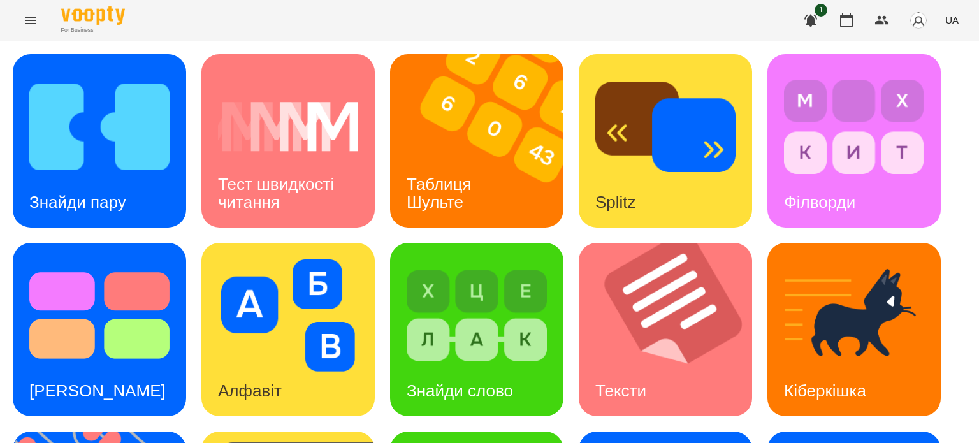
scroll to position [363, 0]
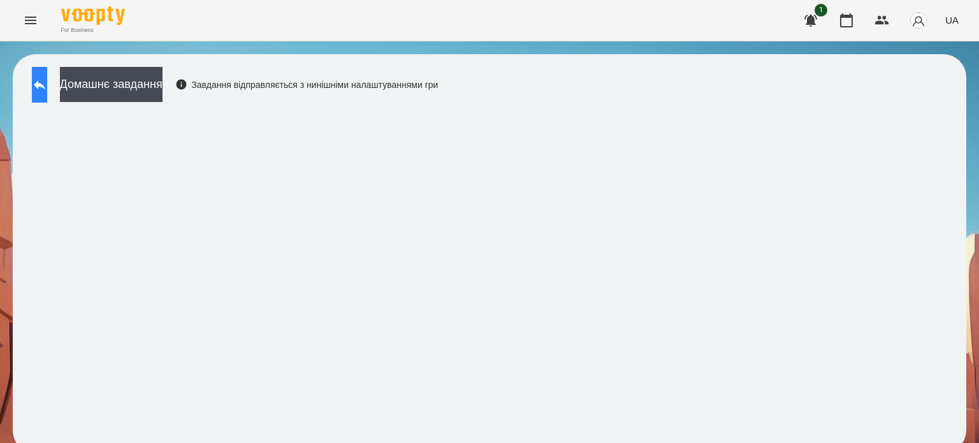
click at [45, 83] on icon at bounding box center [39, 85] width 11 height 10
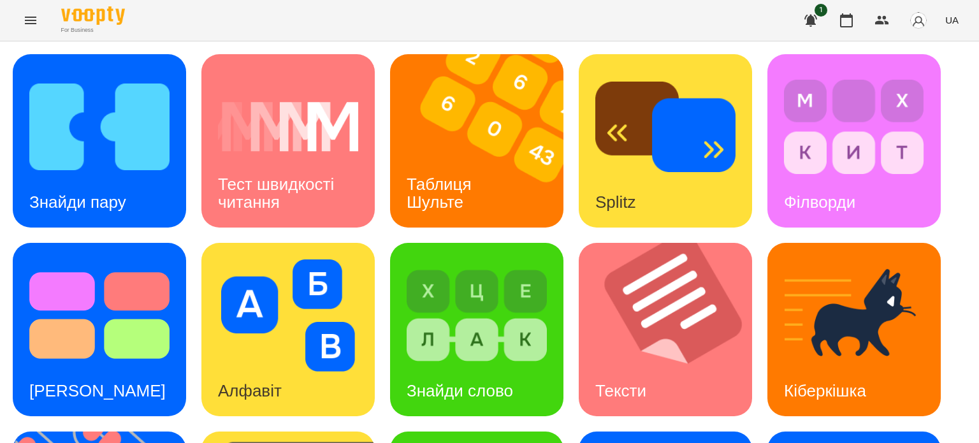
scroll to position [363, 0]
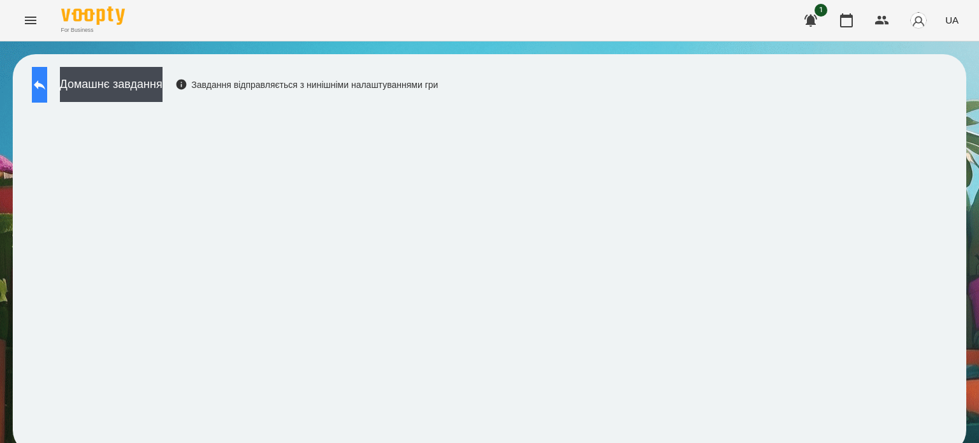
click at [45, 85] on icon at bounding box center [39, 85] width 11 height 10
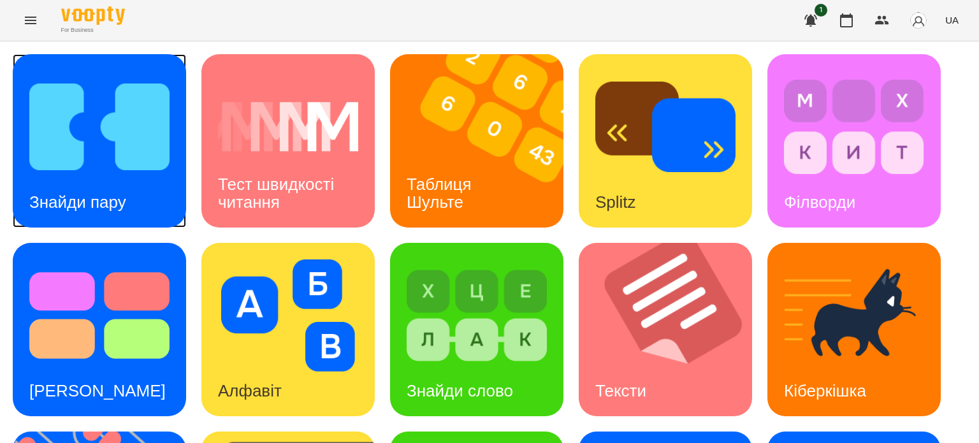
click at [113, 177] on div "Знайди пару" at bounding box center [78, 202] width 130 height 50
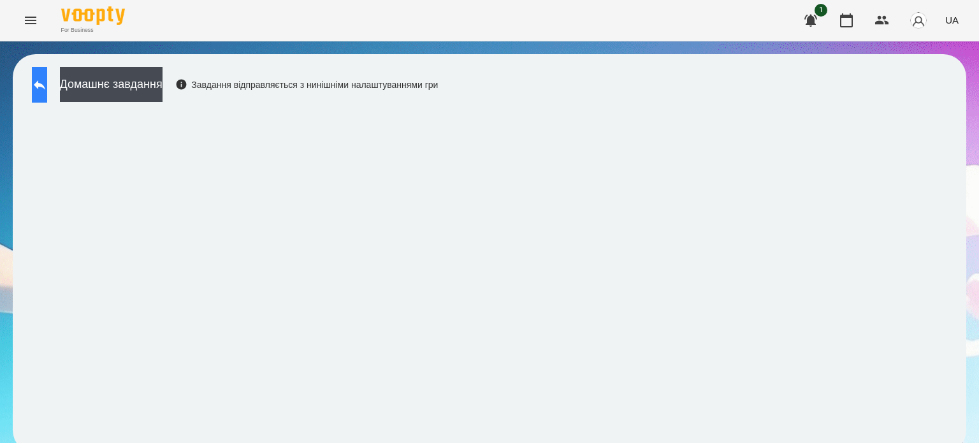
click at [47, 90] on icon at bounding box center [39, 84] width 15 height 15
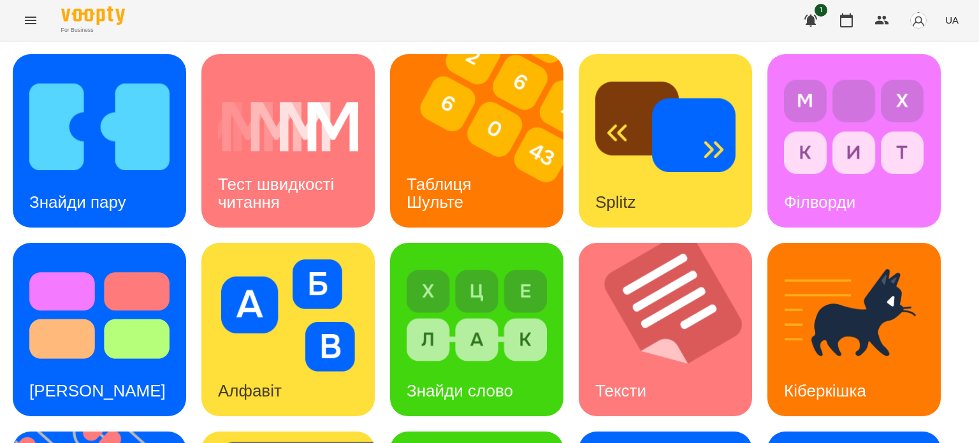
scroll to position [319, 0]
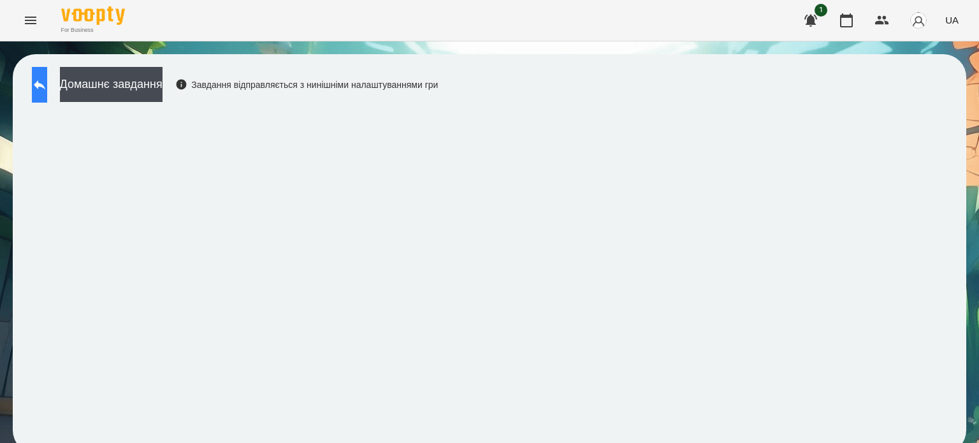
click at [47, 91] on icon at bounding box center [39, 84] width 15 height 15
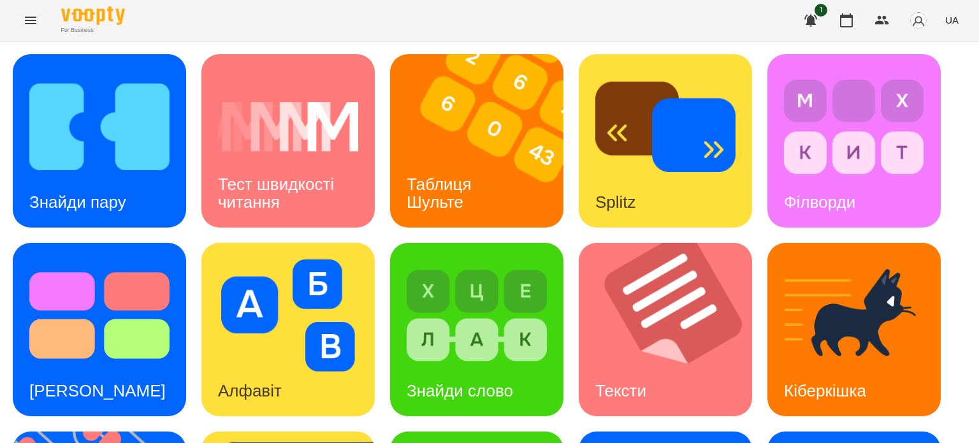
scroll to position [363, 0]
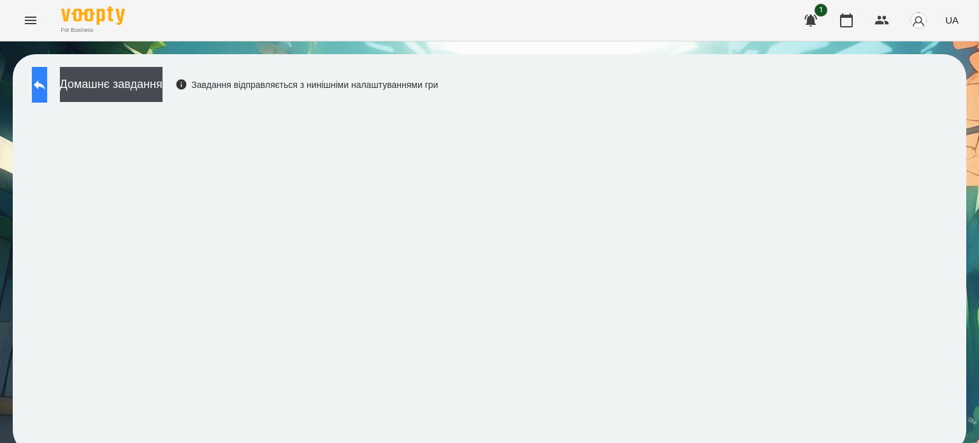
click at [47, 80] on icon at bounding box center [39, 84] width 15 height 15
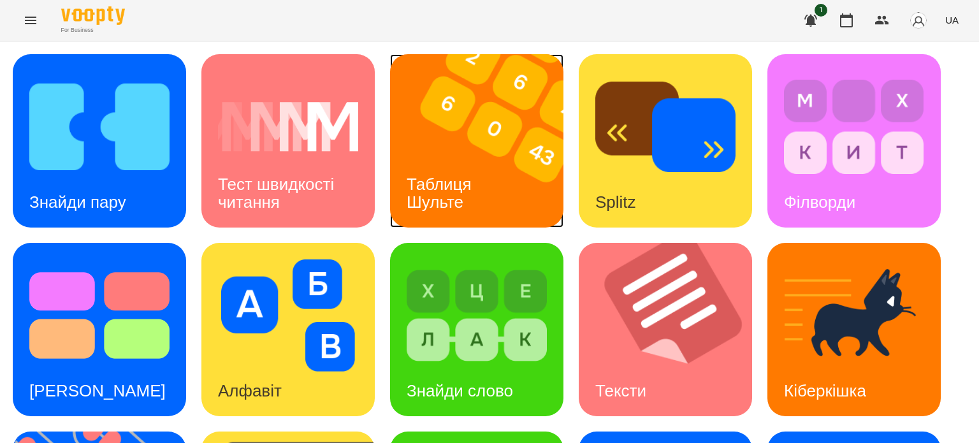
click at [456, 150] on img at bounding box center [484, 140] width 189 height 173
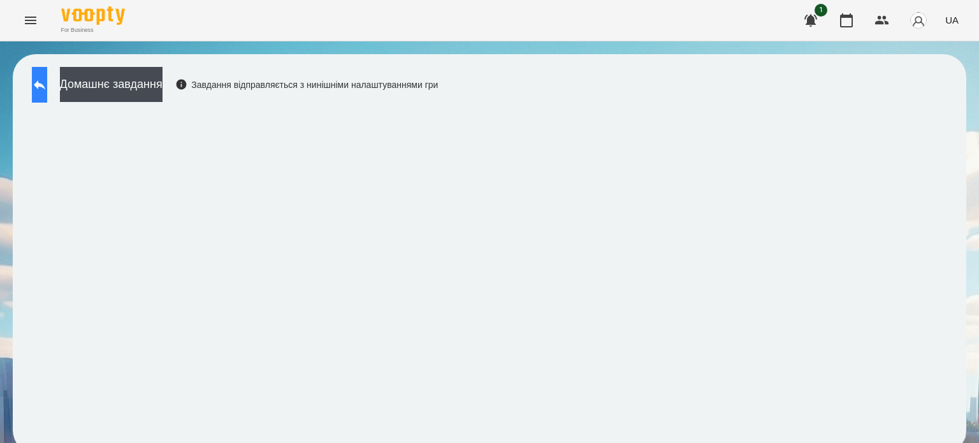
click at [45, 83] on icon at bounding box center [39, 85] width 11 height 10
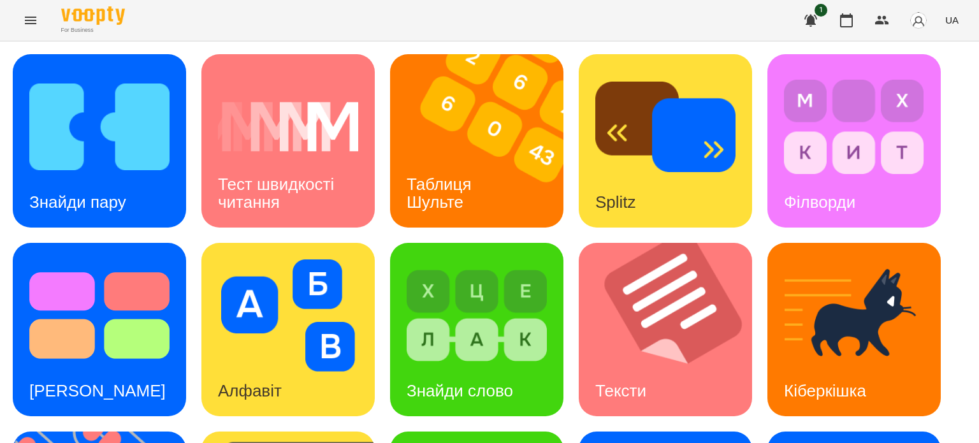
scroll to position [363, 0]
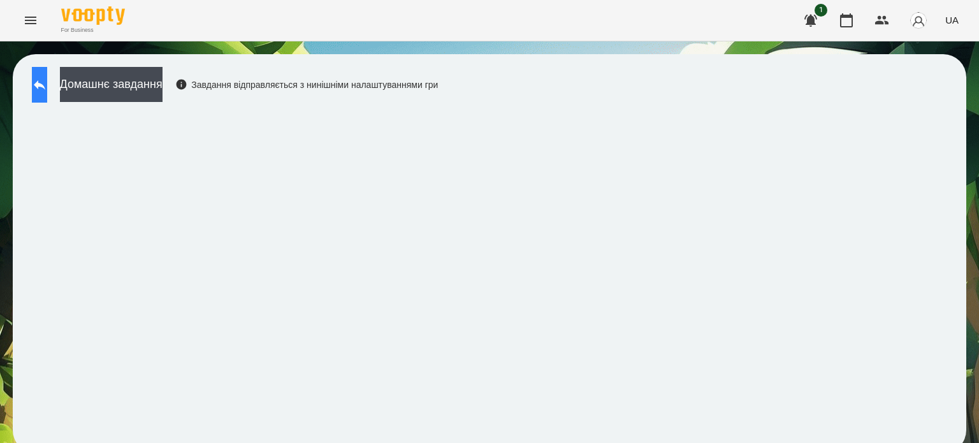
click at [45, 83] on icon at bounding box center [39, 85] width 11 height 10
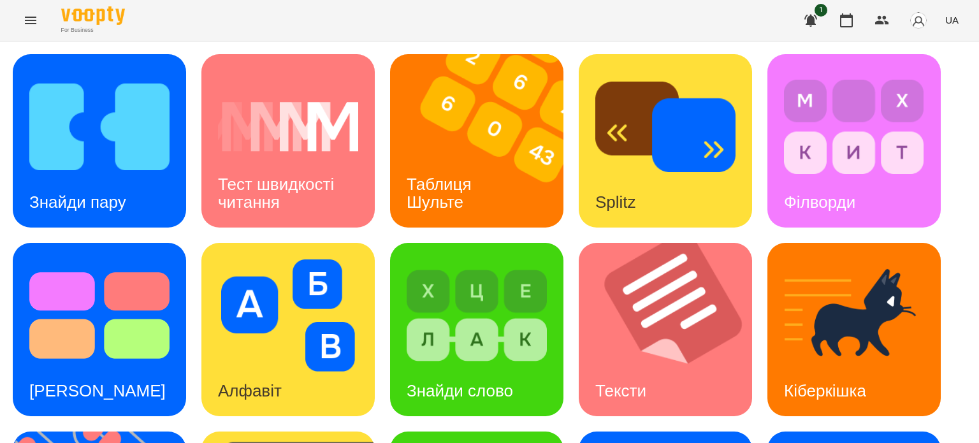
scroll to position [319, 0]
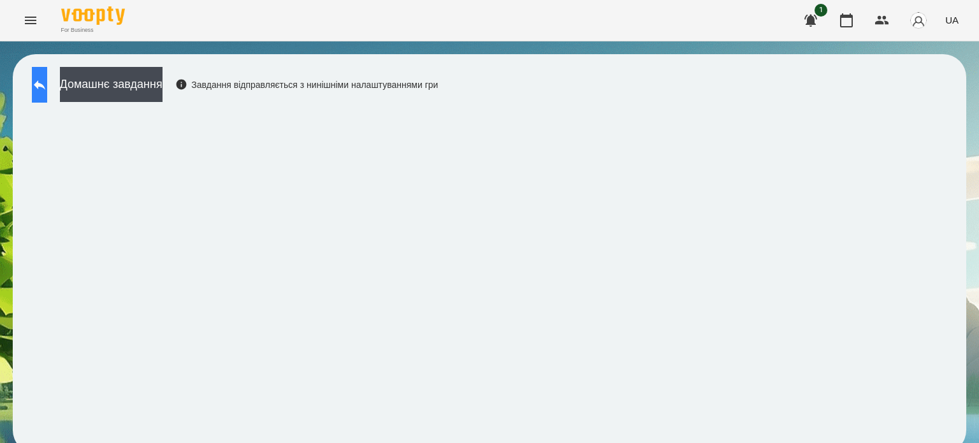
click at [47, 85] on icon at bounding box center [39, 84] width 15 height 15
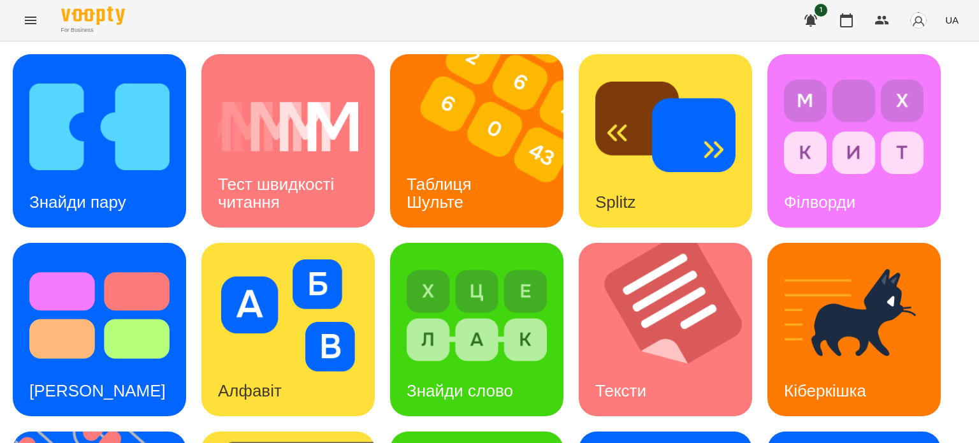
scroll to position [363, 0]
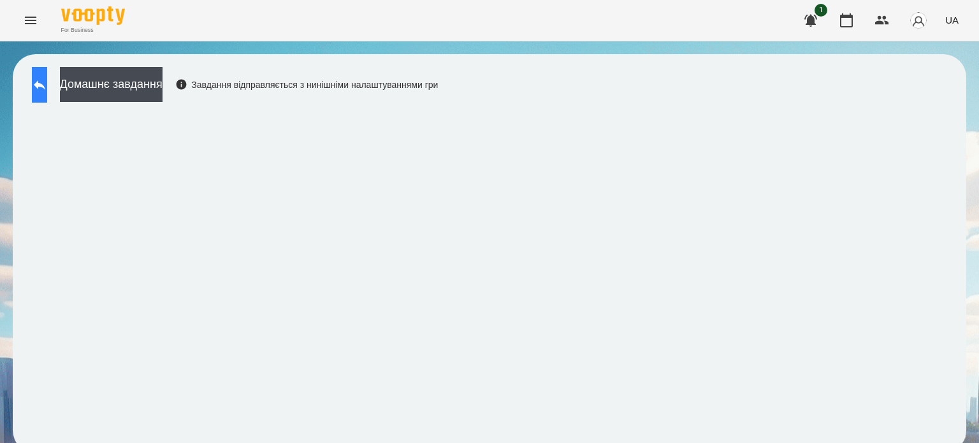
click at [47, 80] on icon at bounding box center [39, 84] width 15 height 15
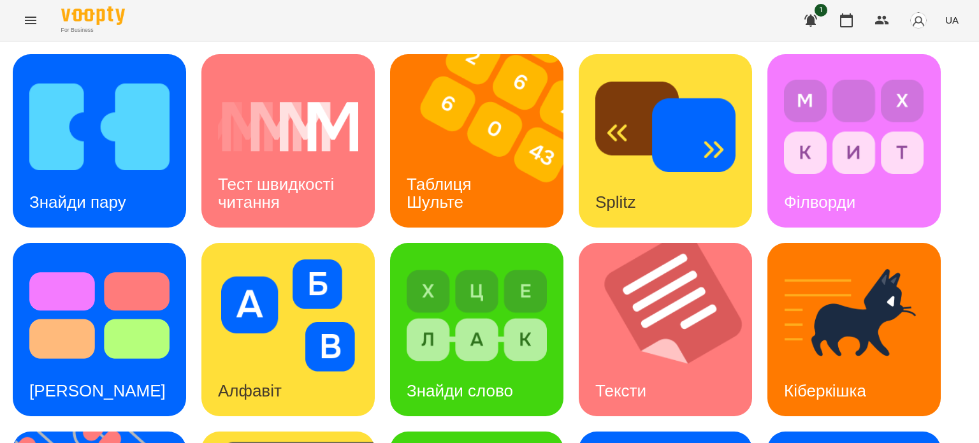
scroll to position [191, 0]
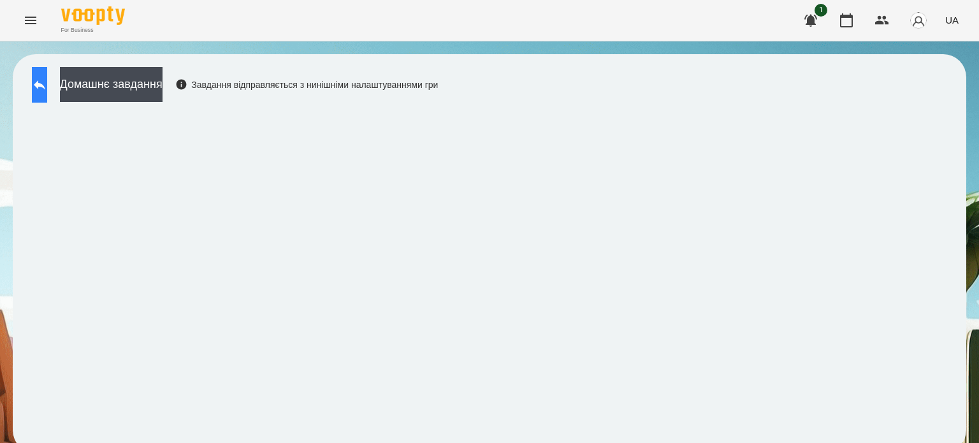
click at [45, 84] on icon at bounding box center [39, 85] width 11 height 10
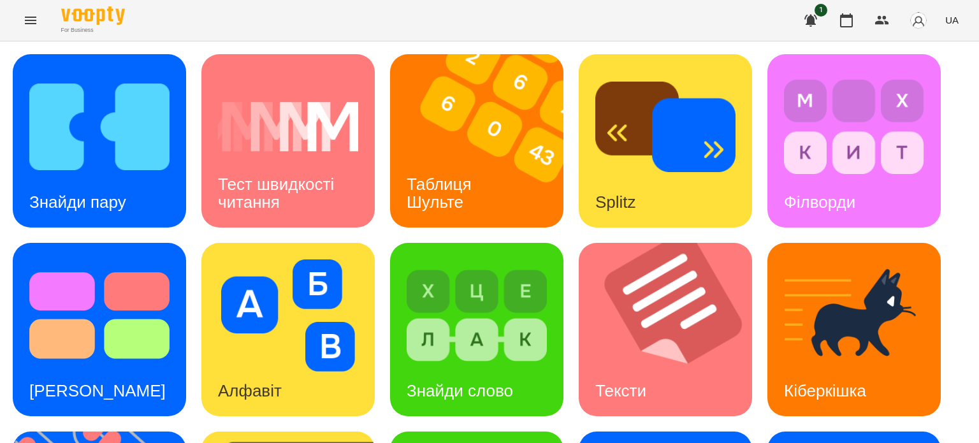
scroll to position [191, 0]
click at [32, 14] on icon "Menu" at bounding box center [30, 20] width 15 height 15
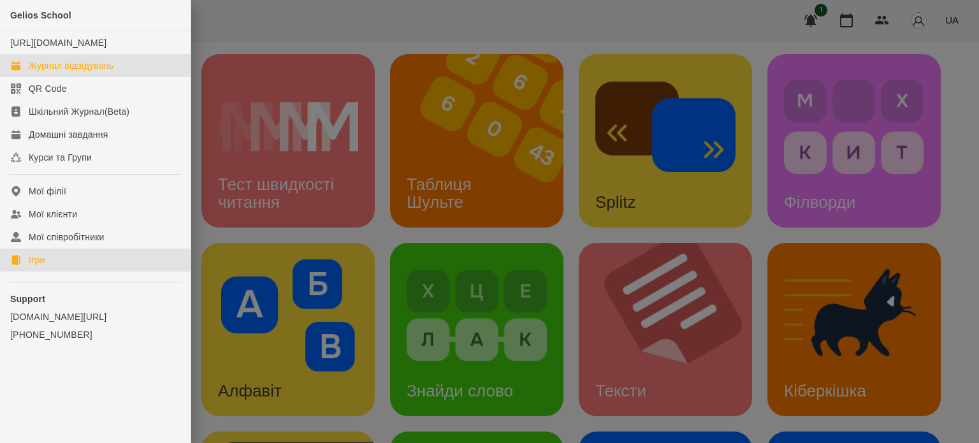
click at [76, 72] on div "Журнал відвідувань" at bounding box center [71, 65] width 85 height 13
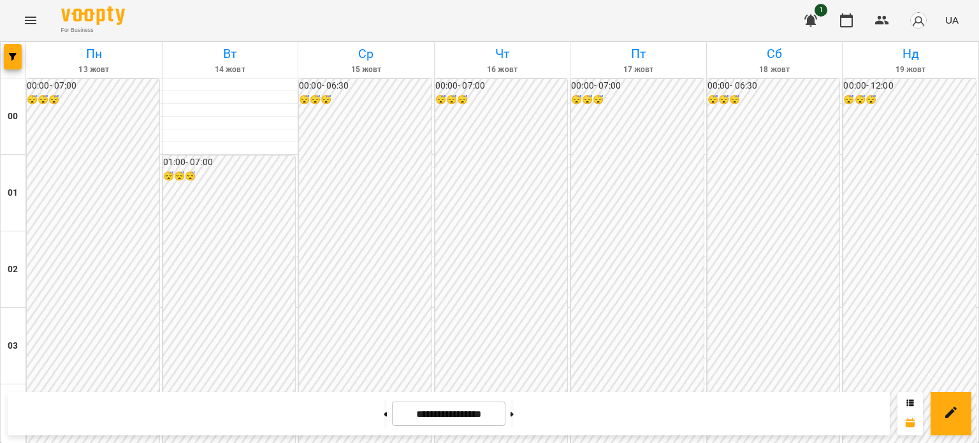
scroll to position [1273, 0]
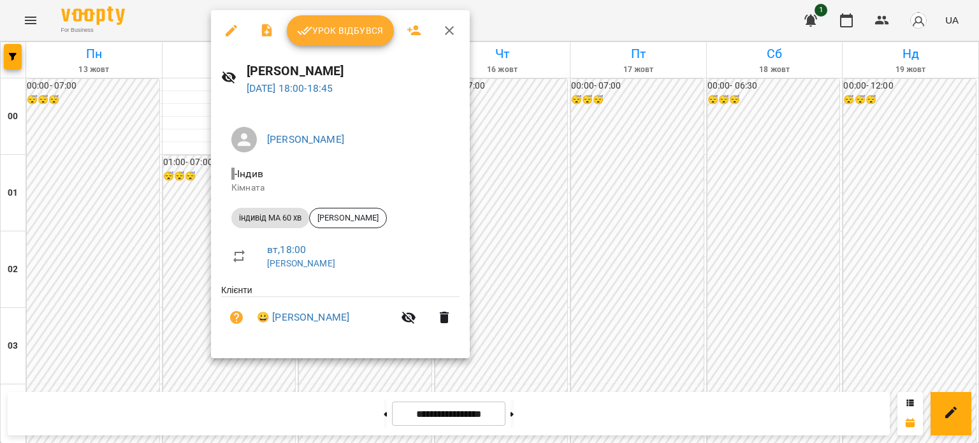
click at [344, 34] on span "Урок відбувся" at bounding box center [340, 30] width 87 height 15
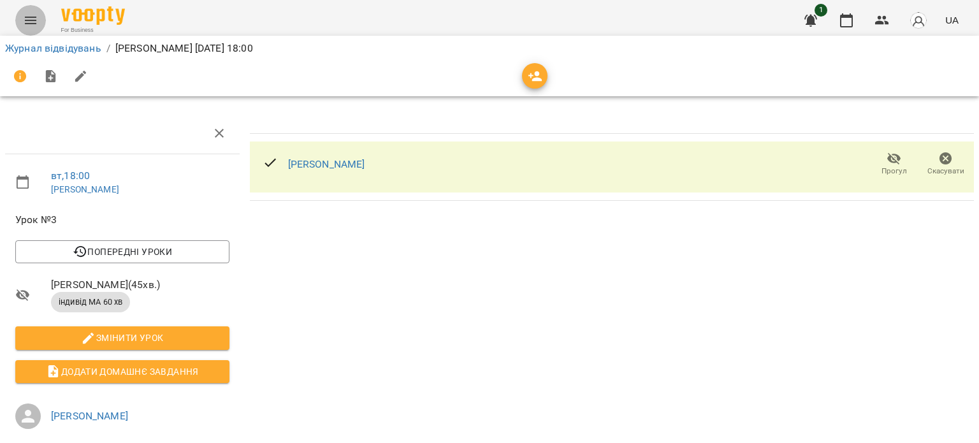
click at [28, 18] on icon "Menu" at bounding box center [30, 20] width 15 height 15
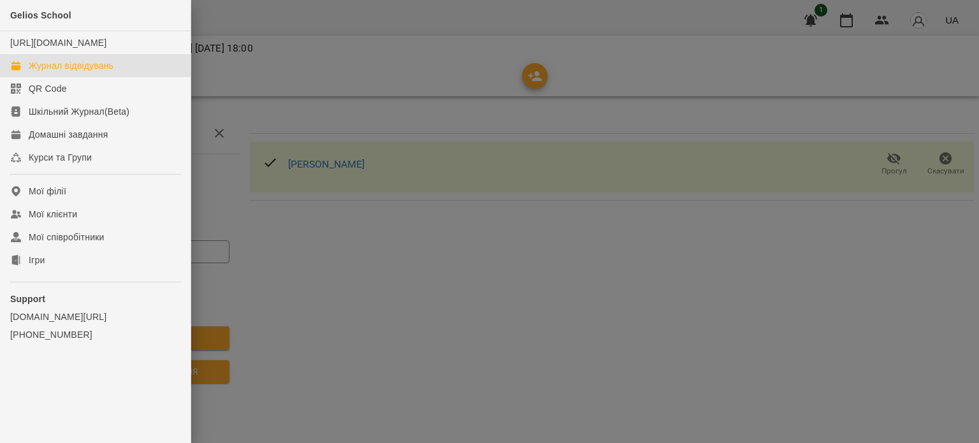
click at [54, 72] on div "Журнал відвідувань" at bounding box center [71, 65] width 85 height 13
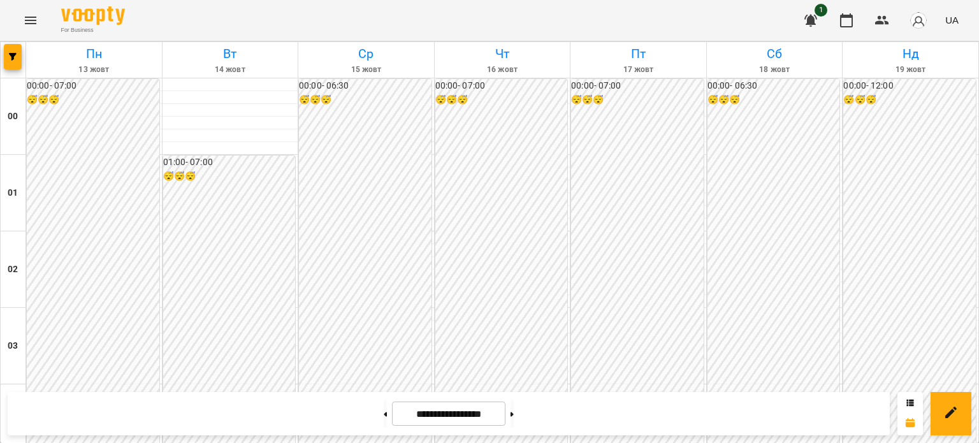
scroll to position [1275, 0]
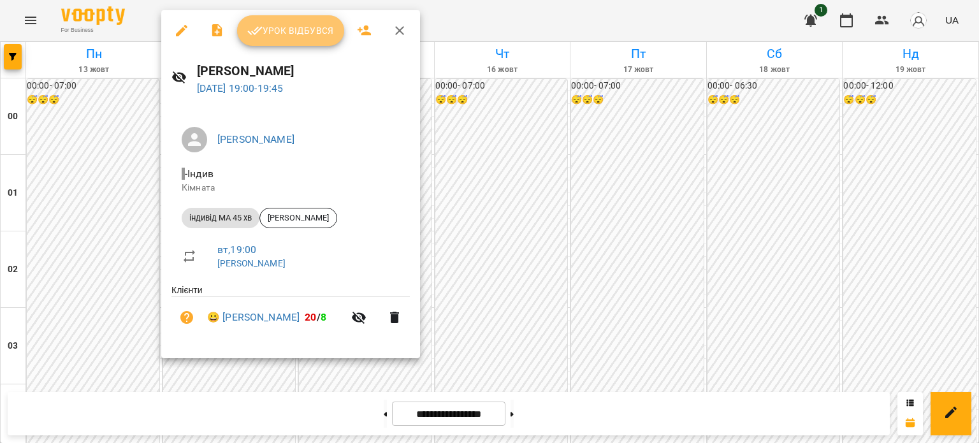
click at [309, 28] on span "Урок відбувся" at bounding box center [290, 30] width 87 height 15
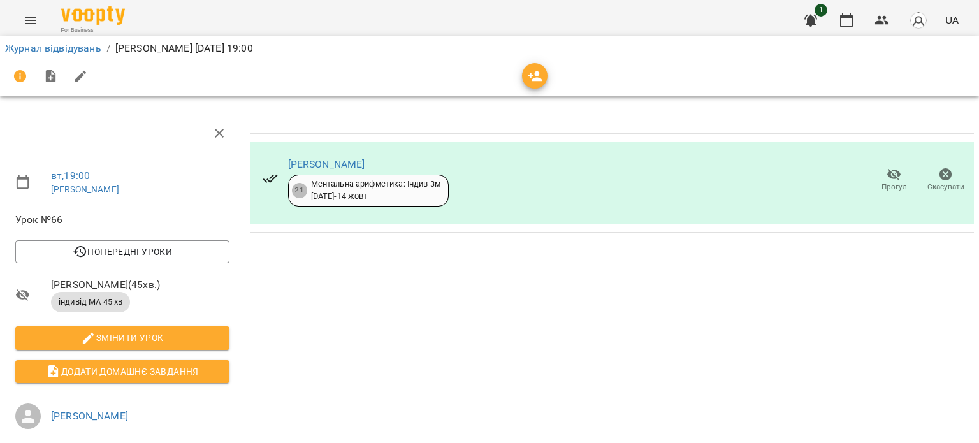
click at [32, 20] on icon "Menu" at bounding box center [30, 21] width 11 height 8
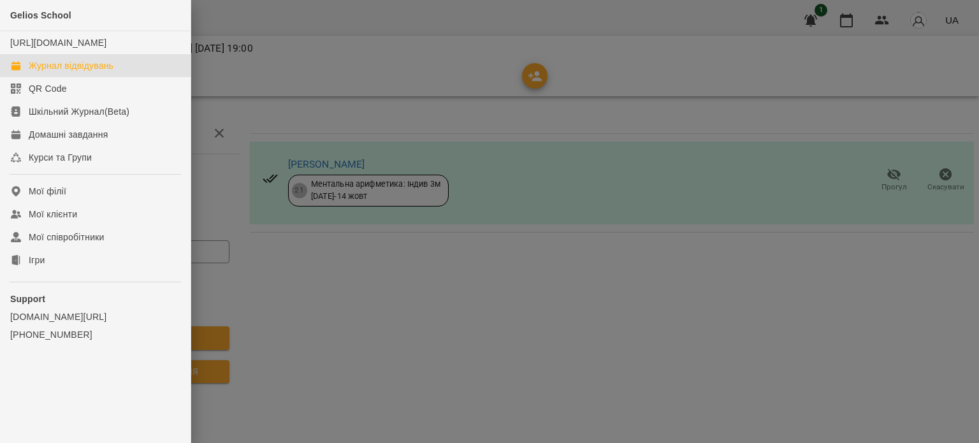
click at [75, 72] on div "Журнал відвідувань" at bounding box center [71, 65] width 85 height 13
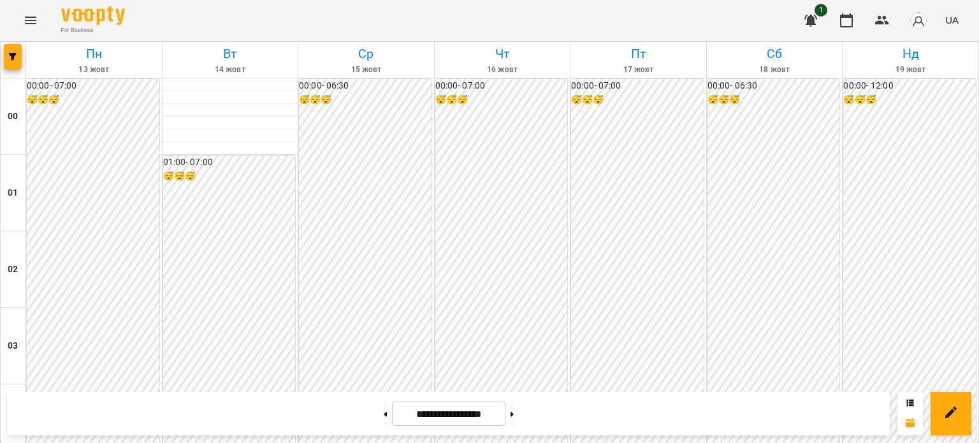
scroll to position [1466, 0]
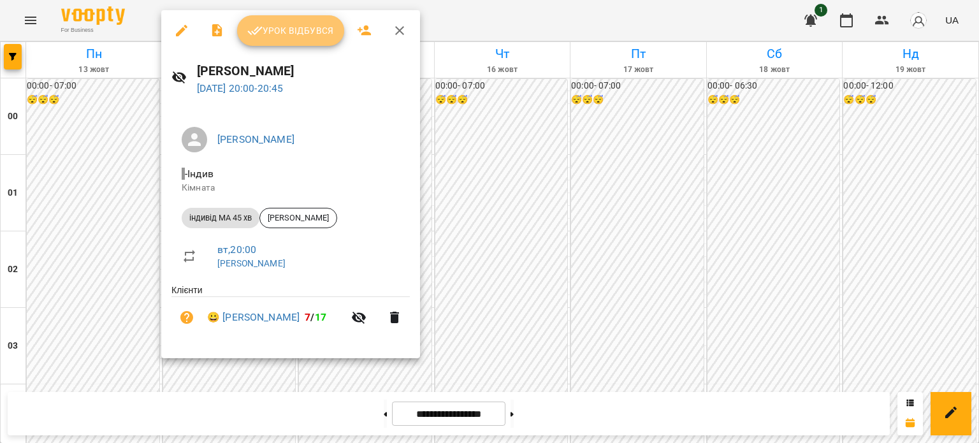
click at [307, 22] on button "Урок відбувся" at bounding box center [290, 30] width 107 height 31
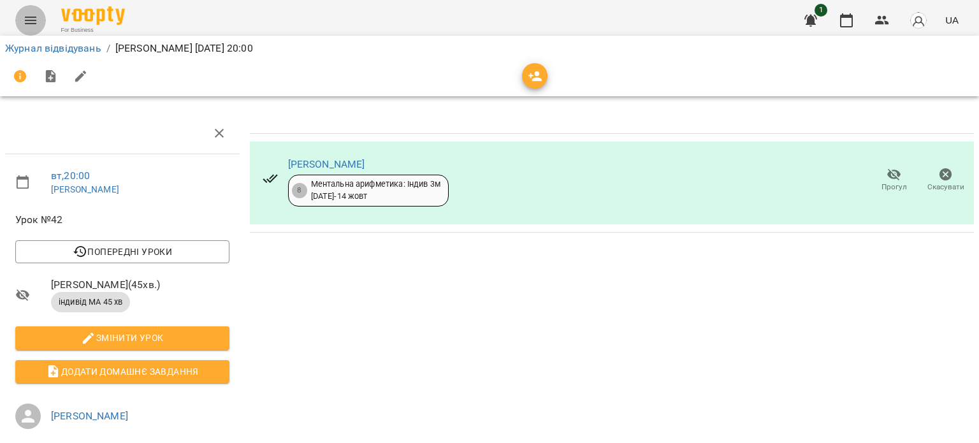
click at [29, 22] on icon "Menu" at bounding box center [30, 20] width 15 height 15
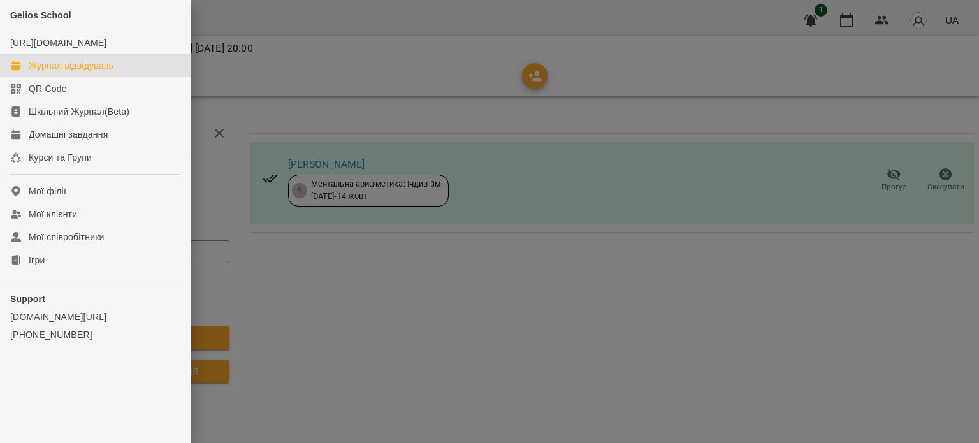
click at [69, 72] on div "Журнал відвідувань" at bounding box center [71, 65] width 85 height 13
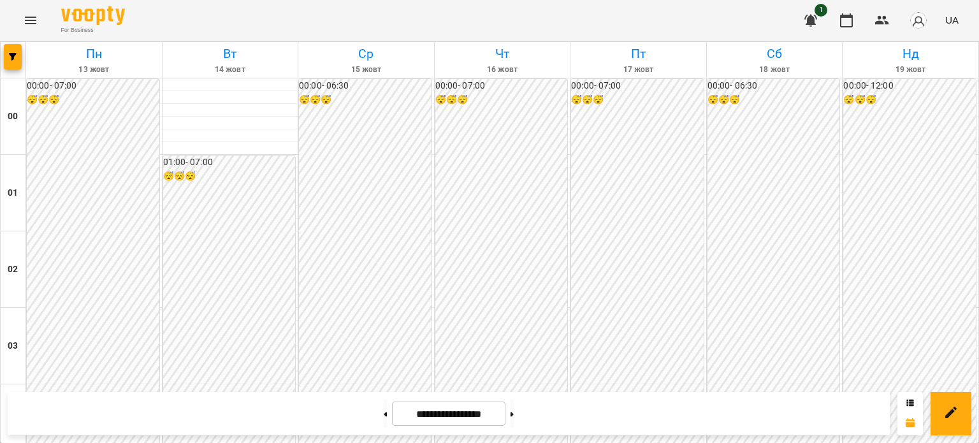
scroll to position [1528, 0]
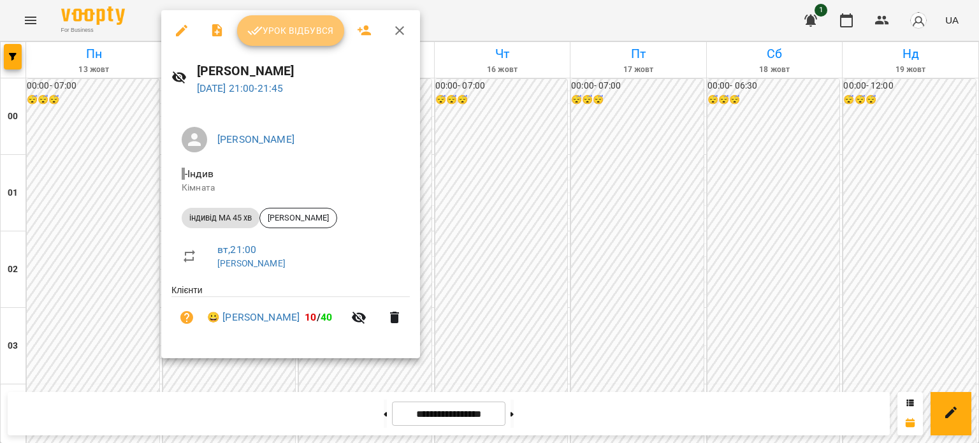
click at [309, 30] on span "Урок відбувся" at bounding box center [290, 30] width 87 height 15
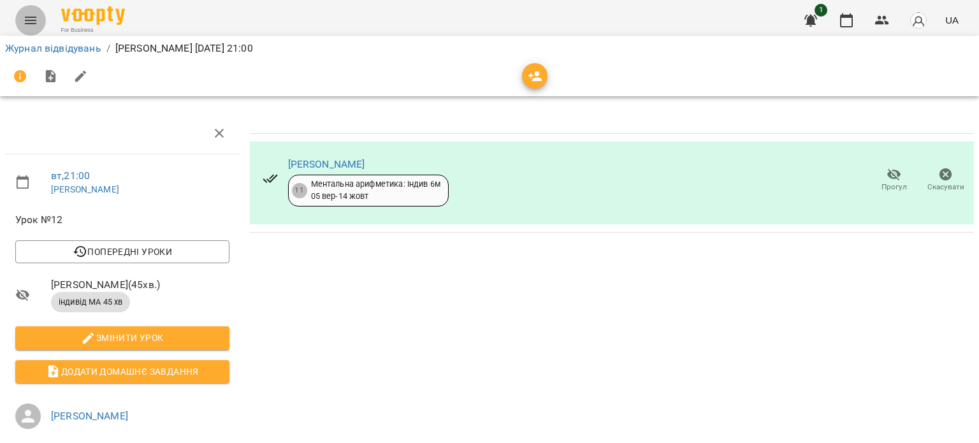
click at [34, 19] on icon "Menu" at bounding box center [30, 20] width 15 height 15
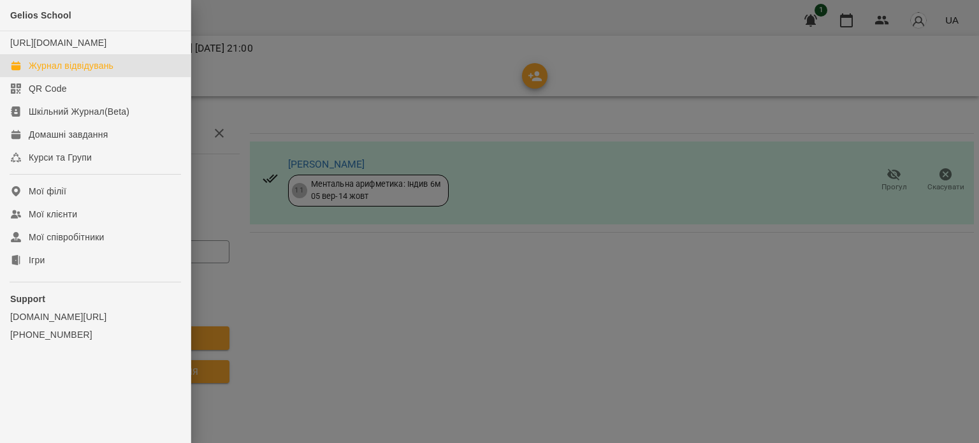
click at [66, 72] on div "Журнал відвідувань" at bounding box center [71, 65] width 85 height 13
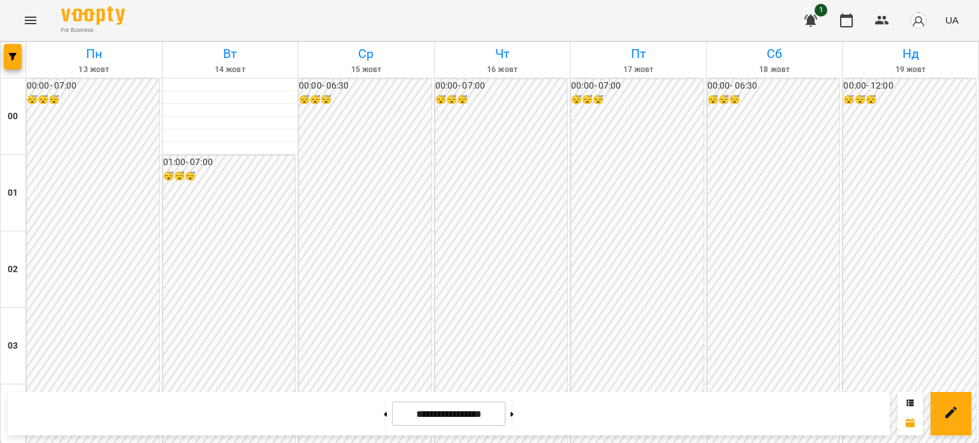
scroll to position [1209, 0]
click at [28, 15] on icon "Menu" at bounding box center [30, 20] width 15 height 15
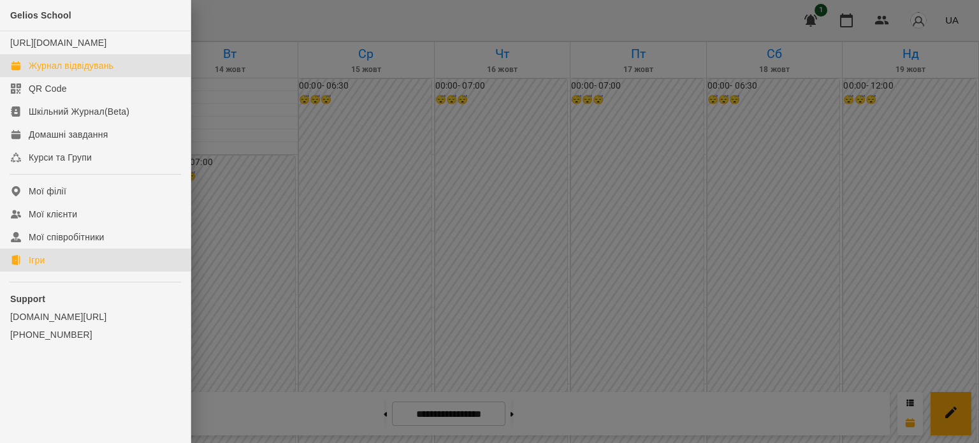
click at [47, 272] on link "Ігри" at bounding box center [95, 260] width 191 height 23
